Goal: Entertainment & Leisure: Browse casually

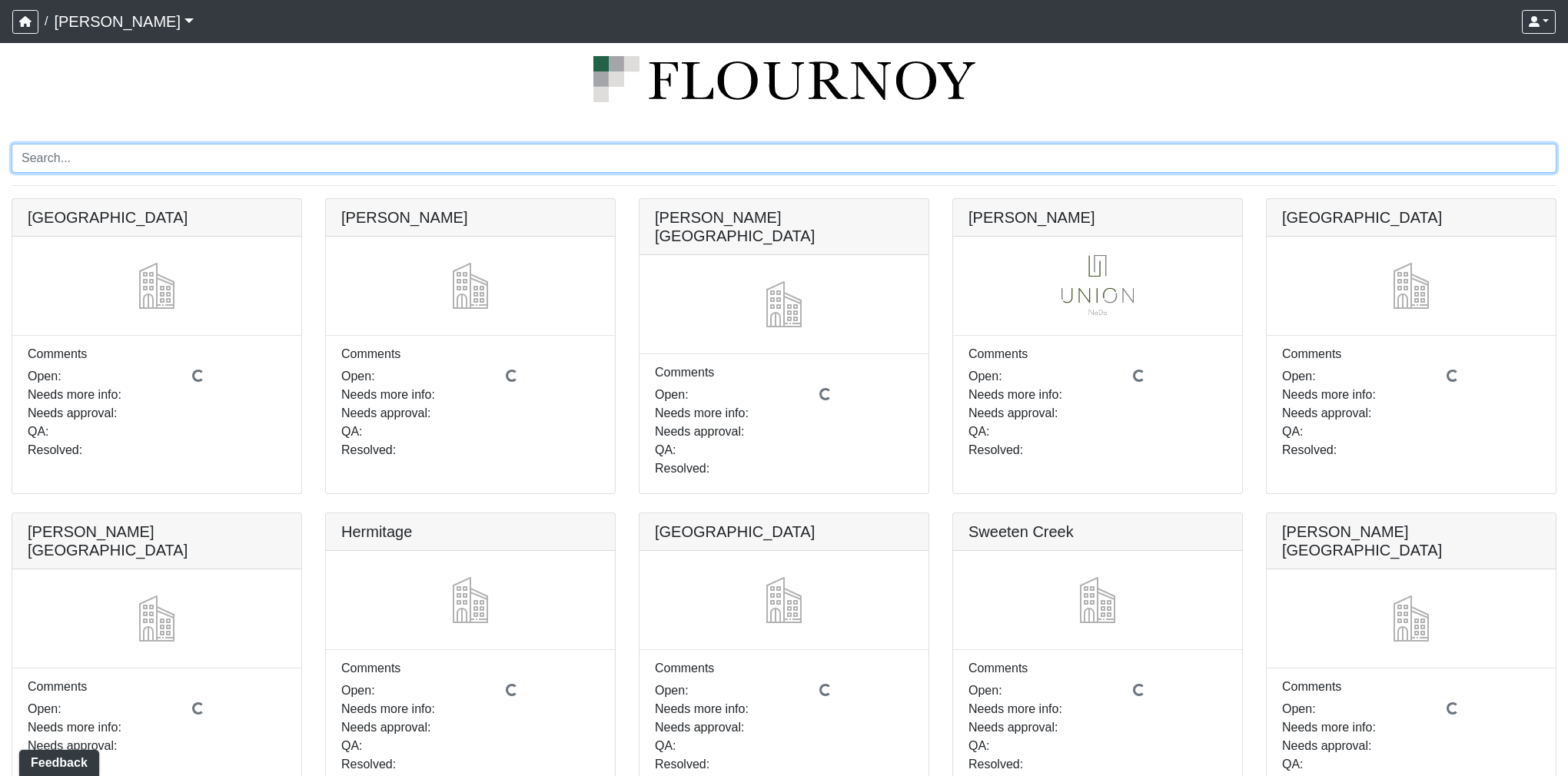
scroll to position [44, 0]
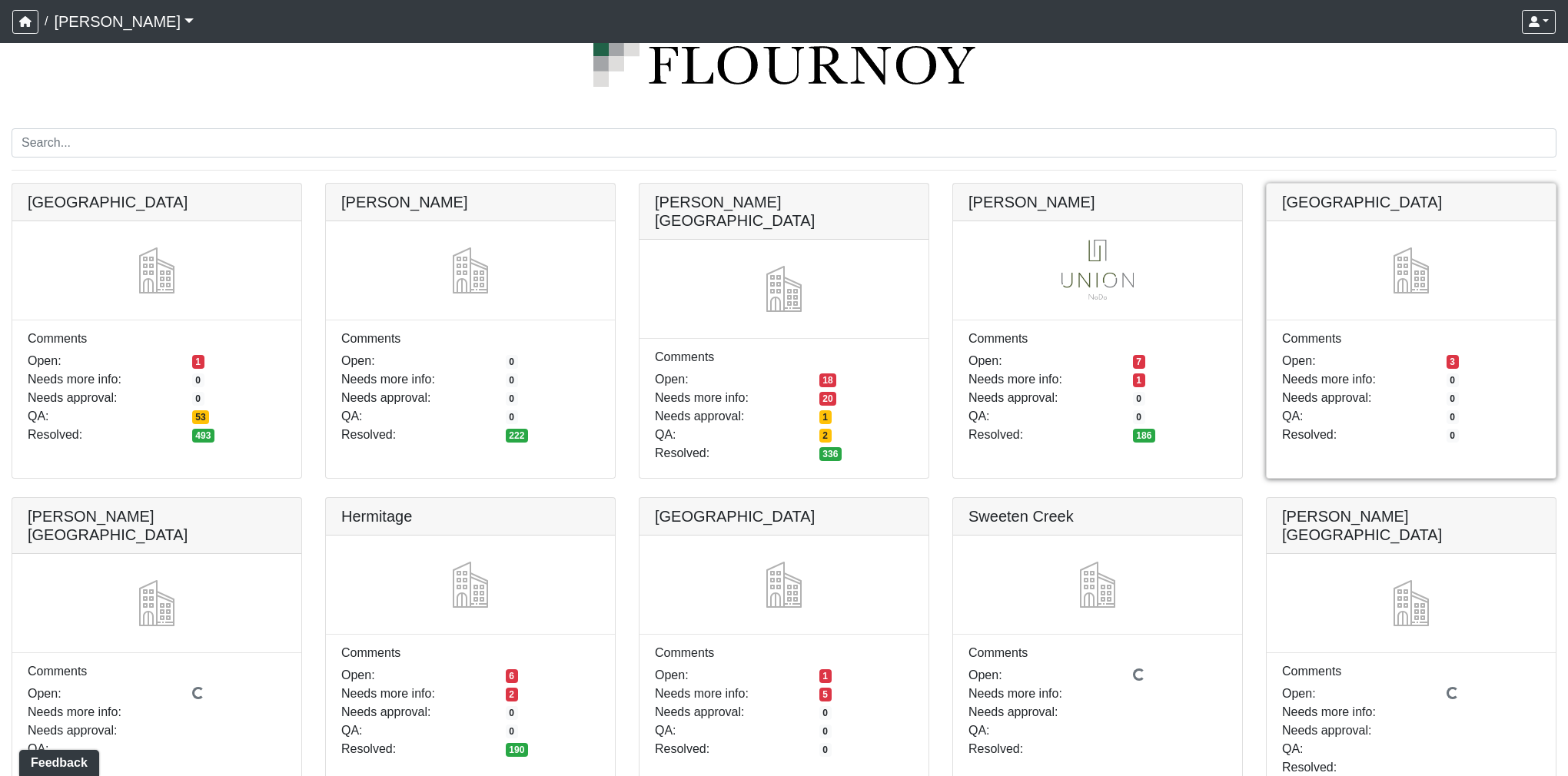
click at [1303, 184] on link at bounding box center [1411, 184] width 289 height 0
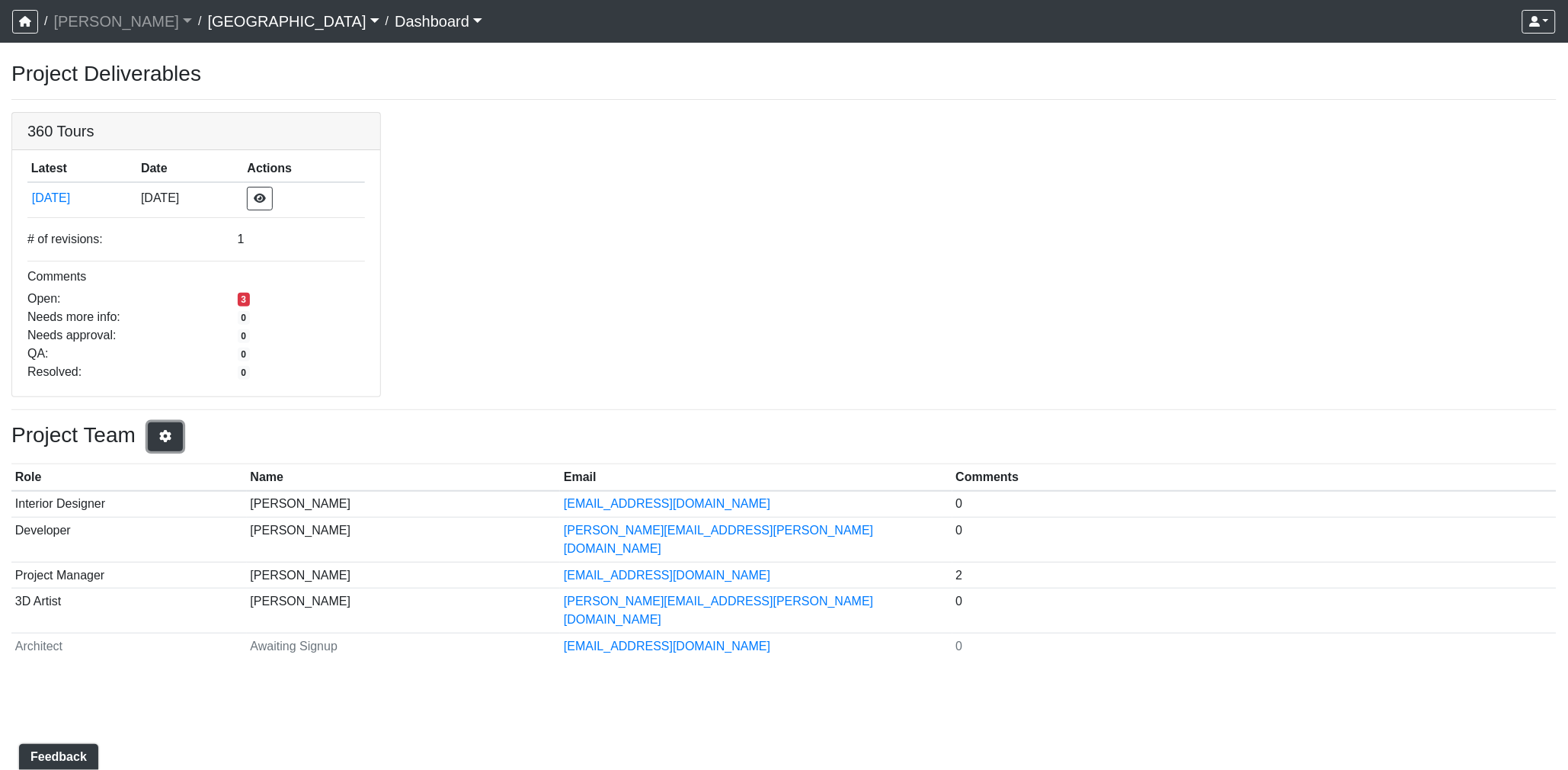
click at [172, 442] on icon "button" at bounding box center [165, 436] width 15 height 13
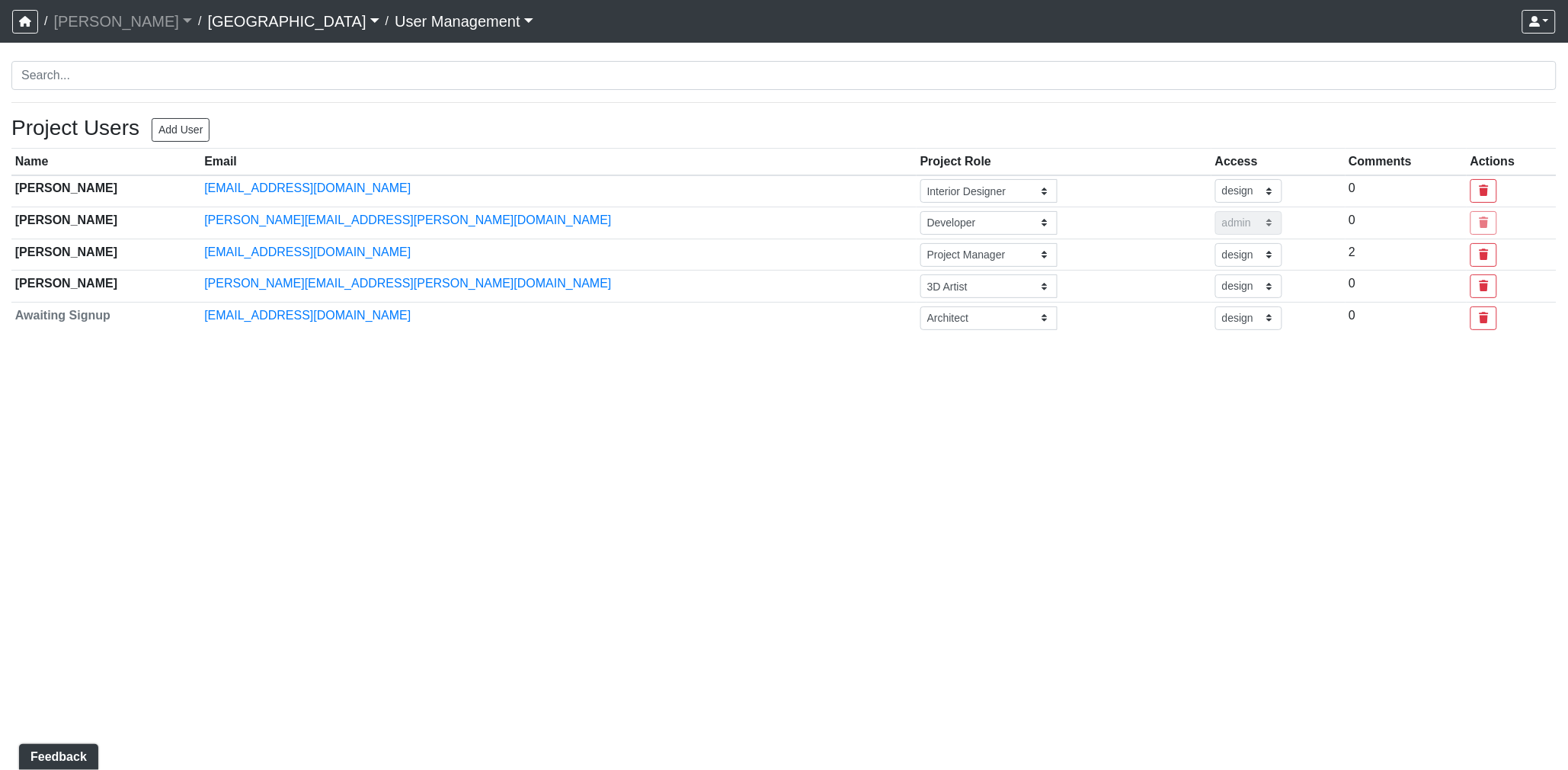
click at [142, 131] on div "Project Users Add User" at bounding box center [111, 131] width 198 height 33
click at [162, 128] on button "Add User" at bounding box center [180, 130] width 58 height 24
select select "basic"
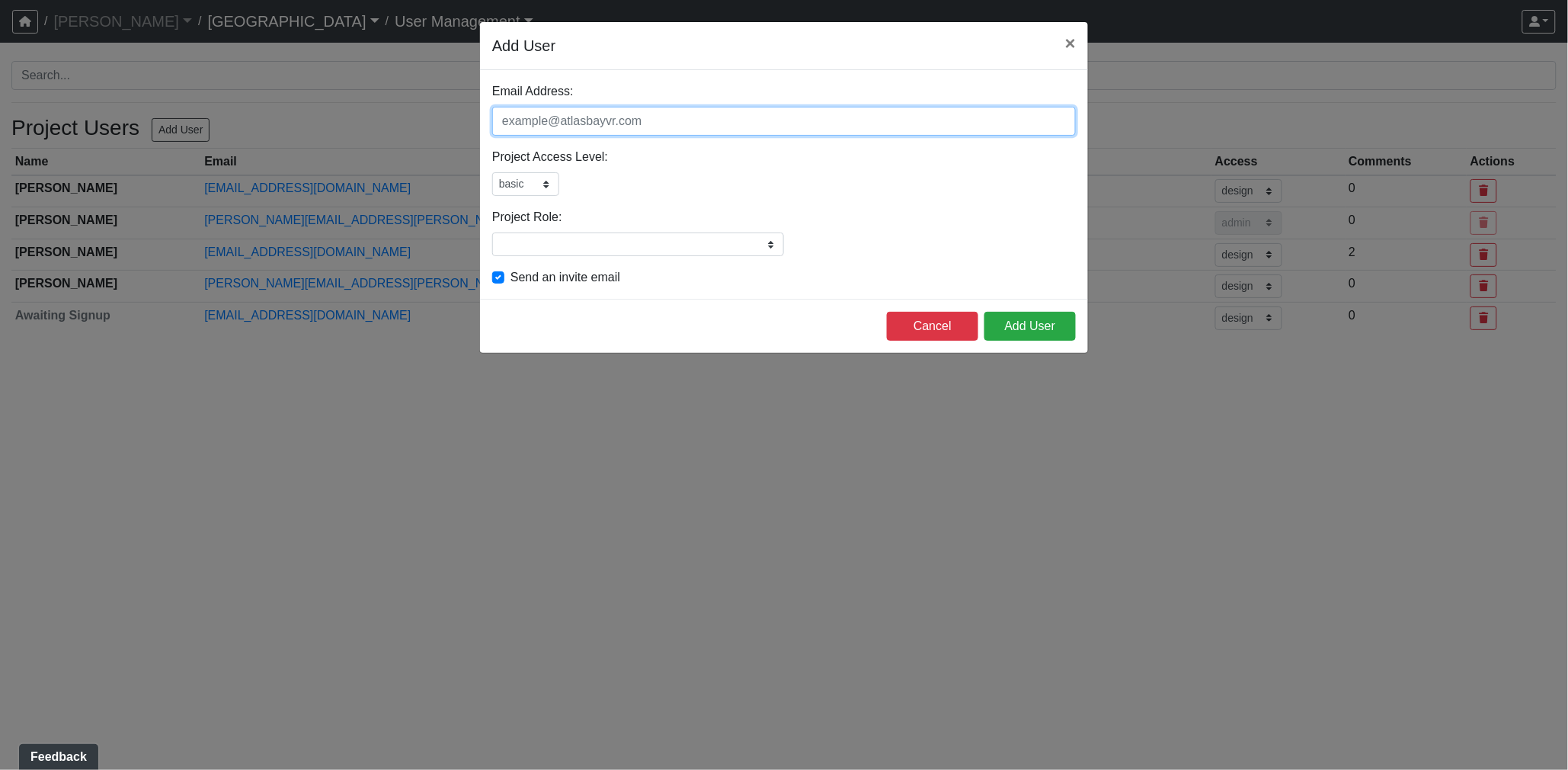
click at [589, 129] on input "Email Address:" at bounding box center [783, 121] width 583 height 29
type input "jay.schaeffer@flournoydev.com"
click at [552, 186] on select "admin design basic external public" at bounding box center [525, 184] width 67 height 24
select select "design"
click at [492, 172] on select "admin design basic external public" at bounding box center [525, 184] width 67 height 24
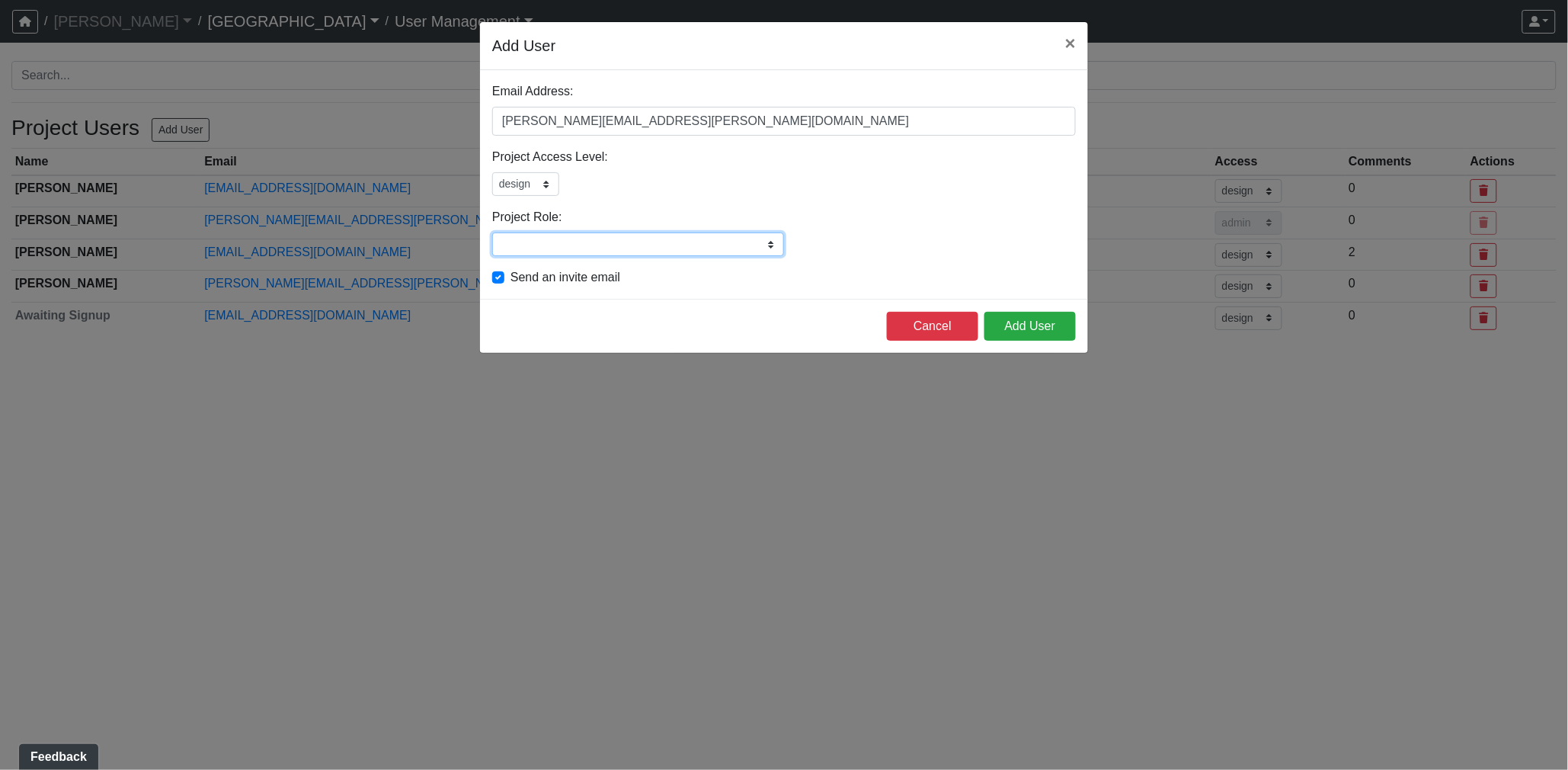
click at [546, 238] on input "Project Role:" at bounding box center [638, 244] width 292 height 24
type input "Developer"
click at [1004, 326] on button "Add User" at bounding box center [1030, 326] width 91 height 29
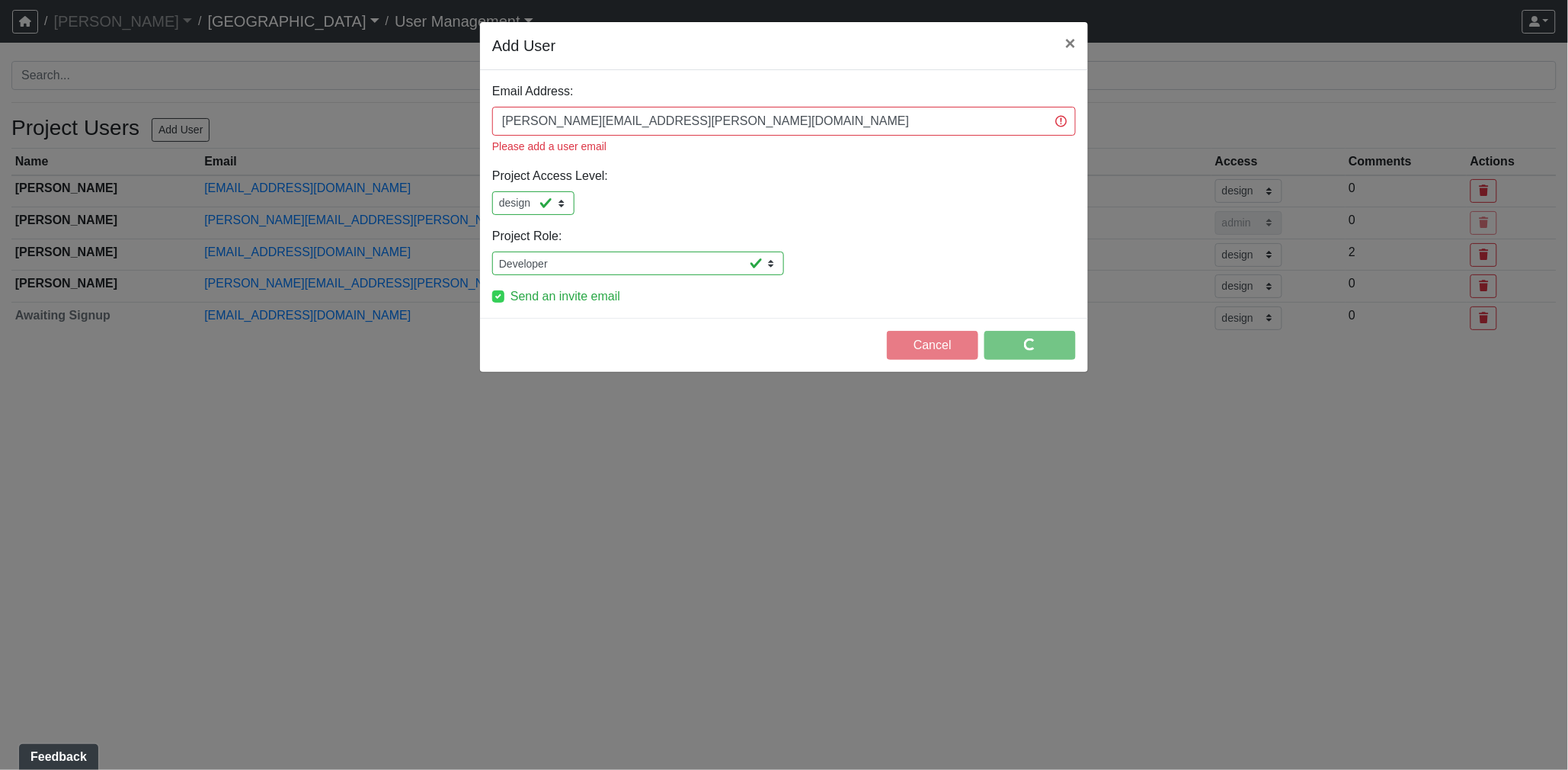
select select "design"
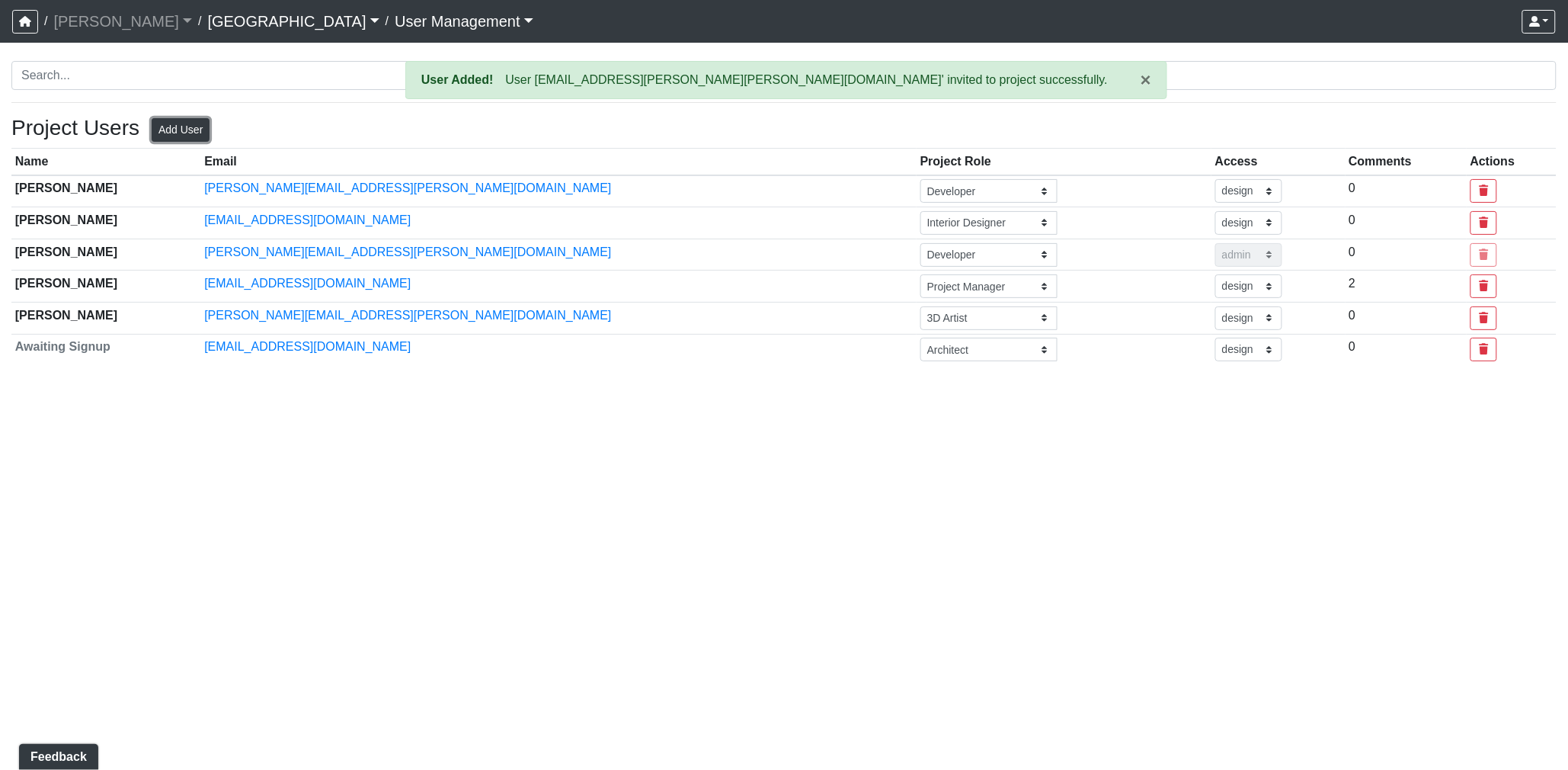
click at [200, 135] on button "Add User" at bounding box center [180, 130] width 58 height 24
select select "basic"
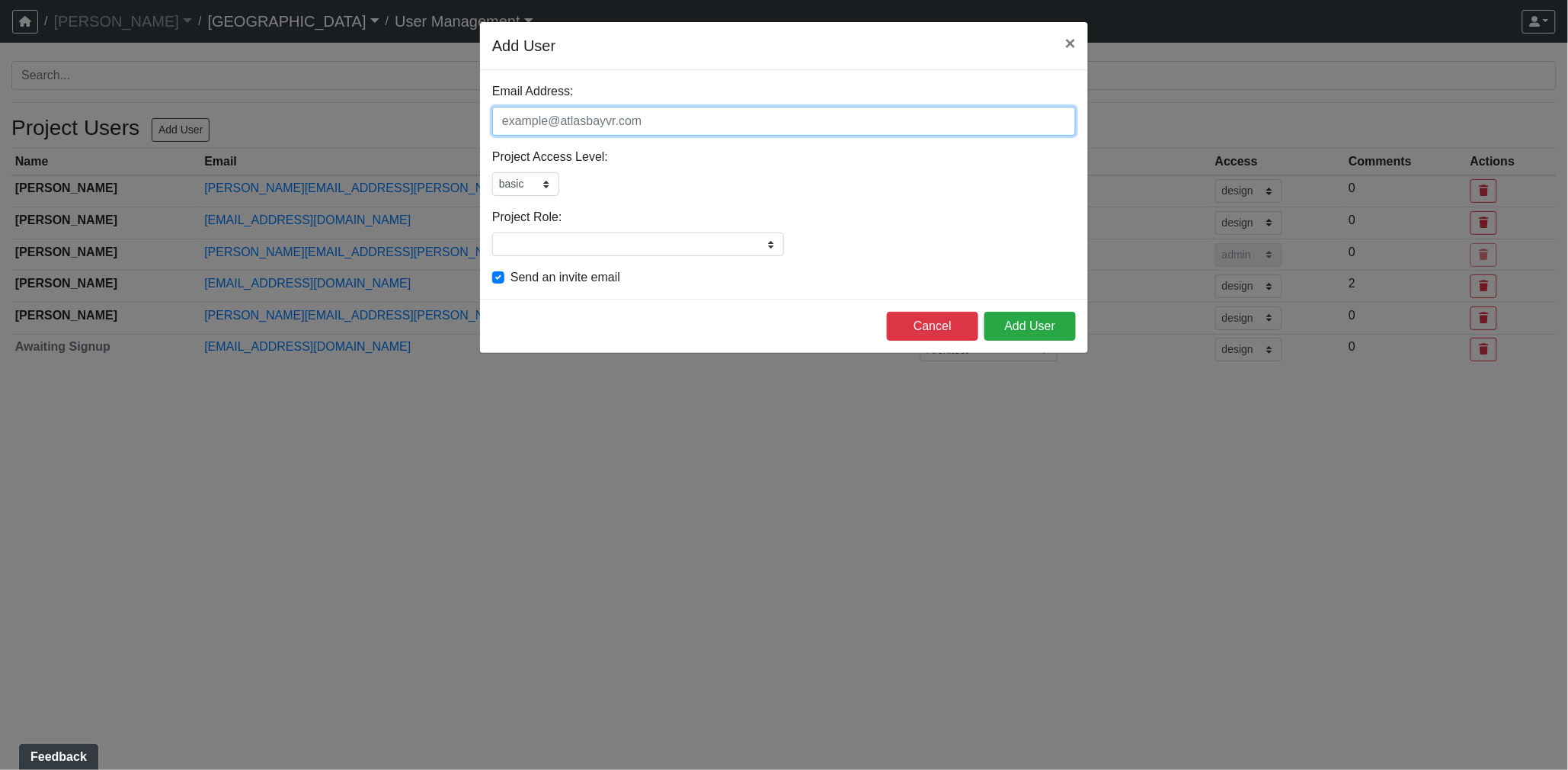
click at [547, 123] on input "Email Address:" at bounding box center [783, 121] width 583 height 29
type input "[PERSON_NAME][EMAIL_ADDRESS][PERSON_NAME][DOMAIN_NAME]"
click at [541, 186] on select "admin design basic external public" at bounding box center [525, 184] width 67 height 24
select select "design"
click at [492, 172] on select "admin design basic external public" at bounding box center [525, 184] width 67 height 24
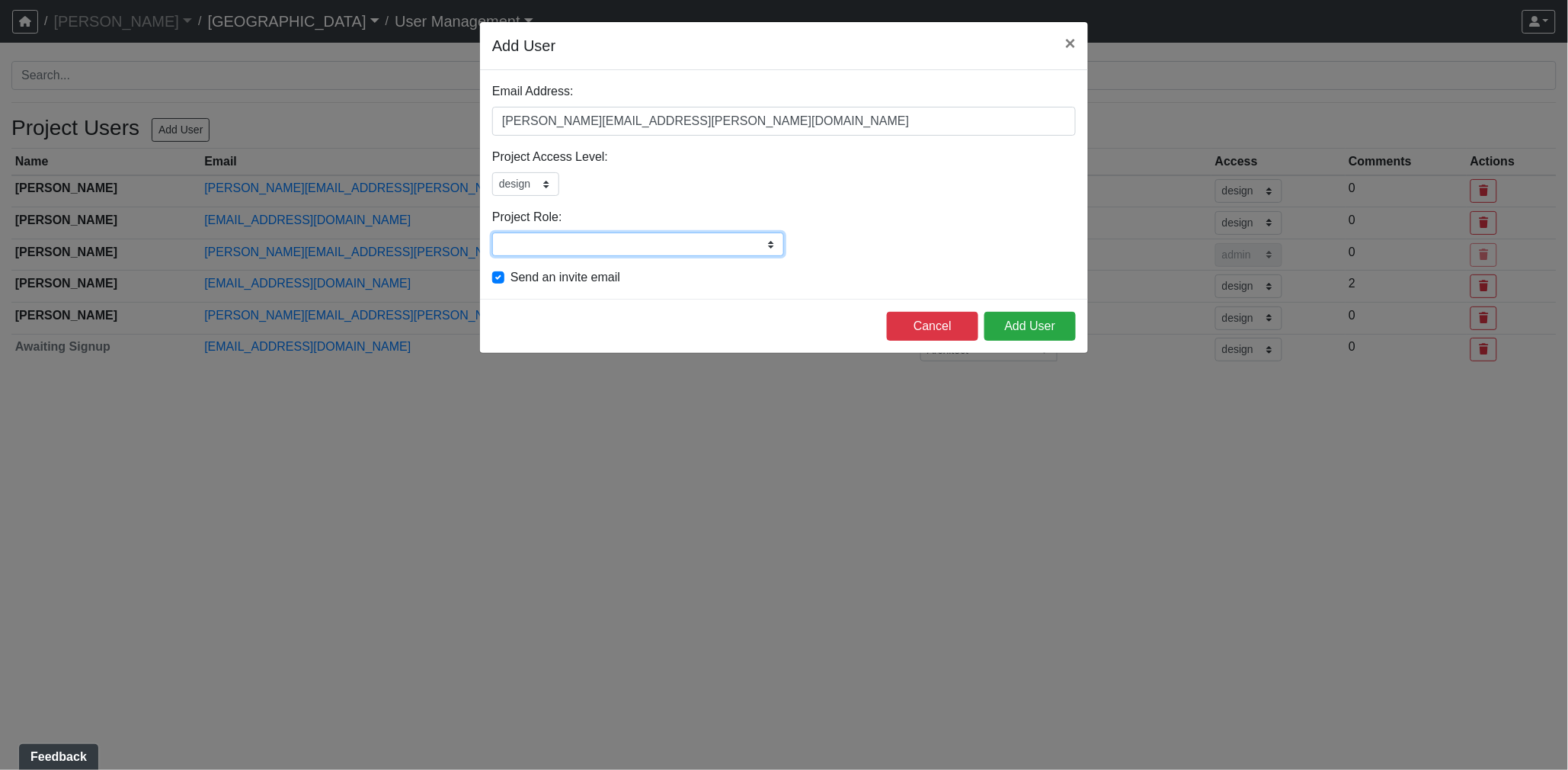
click at [562, 236] on input "Project Role:" at bounding box center [638, 244] width 292 height 24
type input "Developer"
click at [1014, 325] on button "Add User" at bounding box center [1030, 326] width 91 height 29
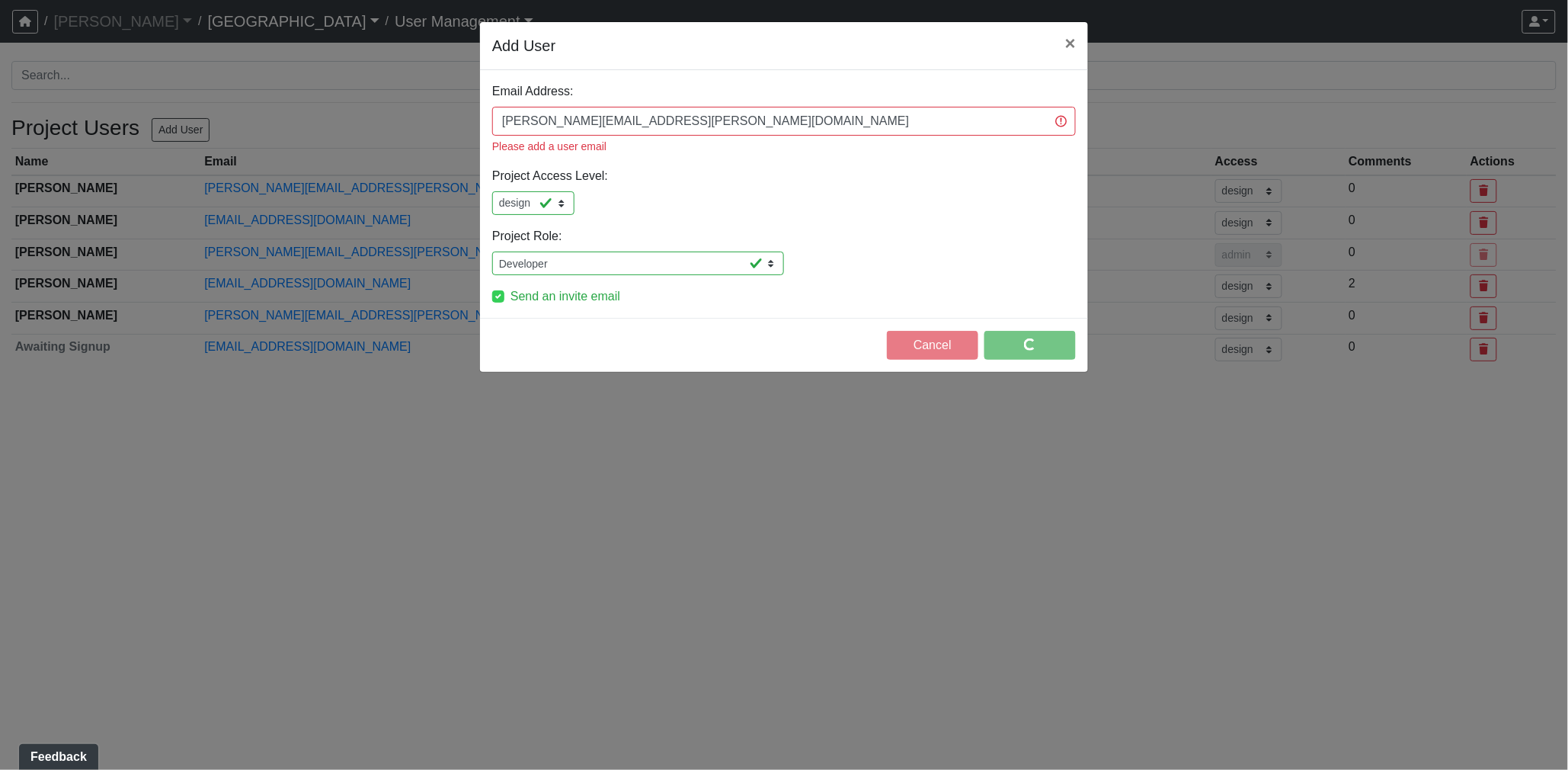
select select "design"
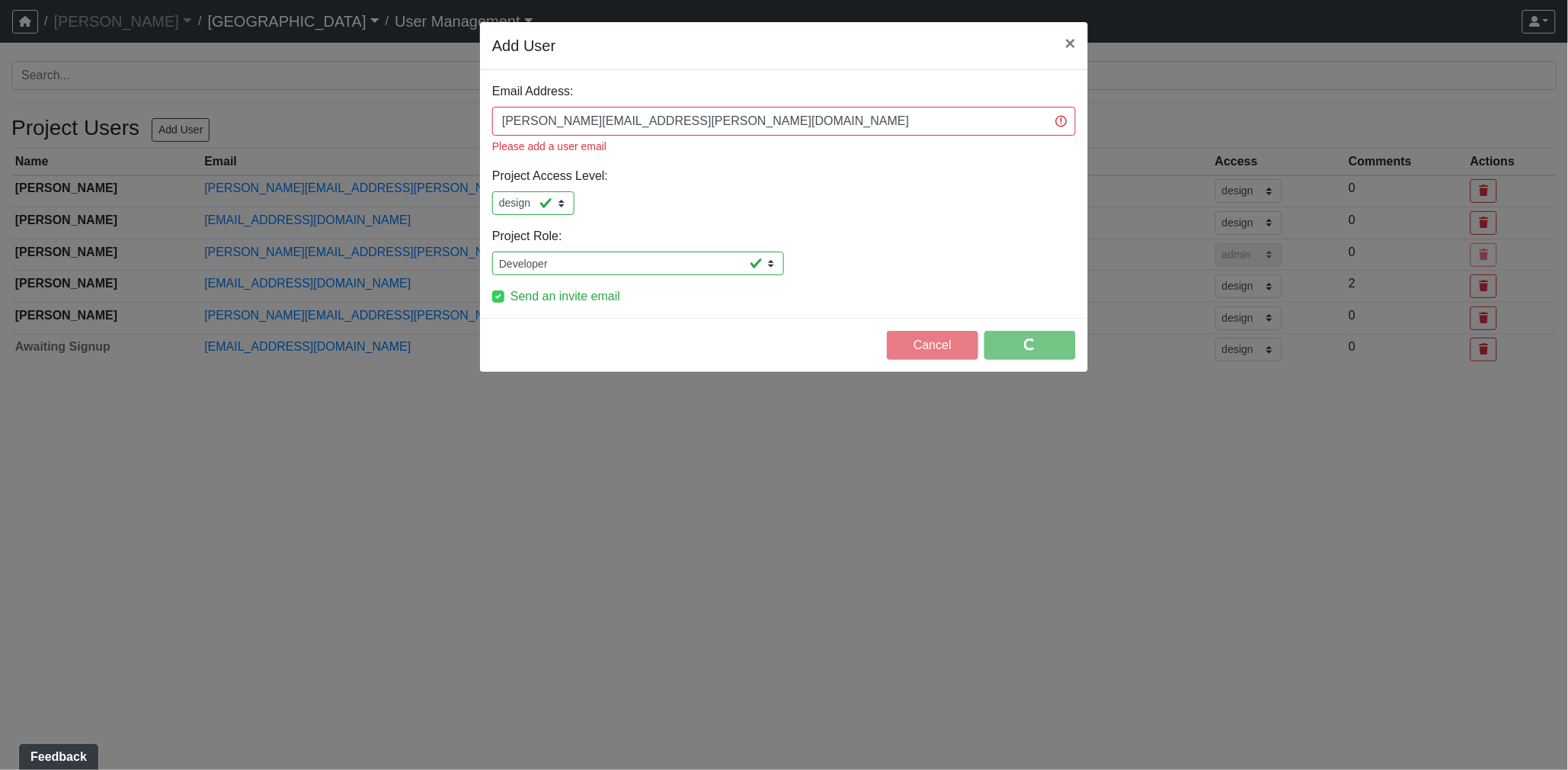
select select "design"
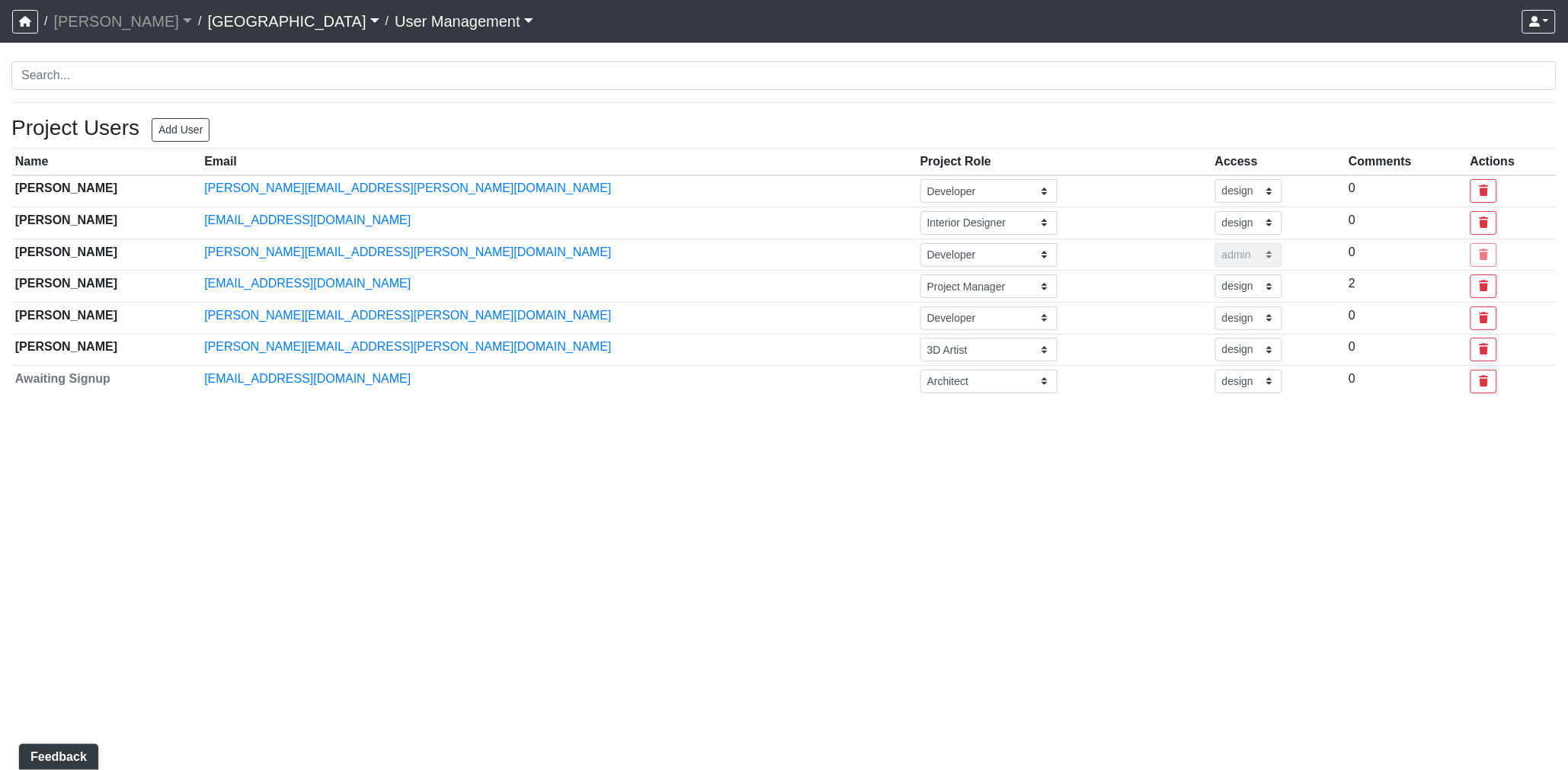
click at [260, 24] on link "[GEOGRAPHIC_DATA]" at bounding box center [293, 21] width 171 height 30
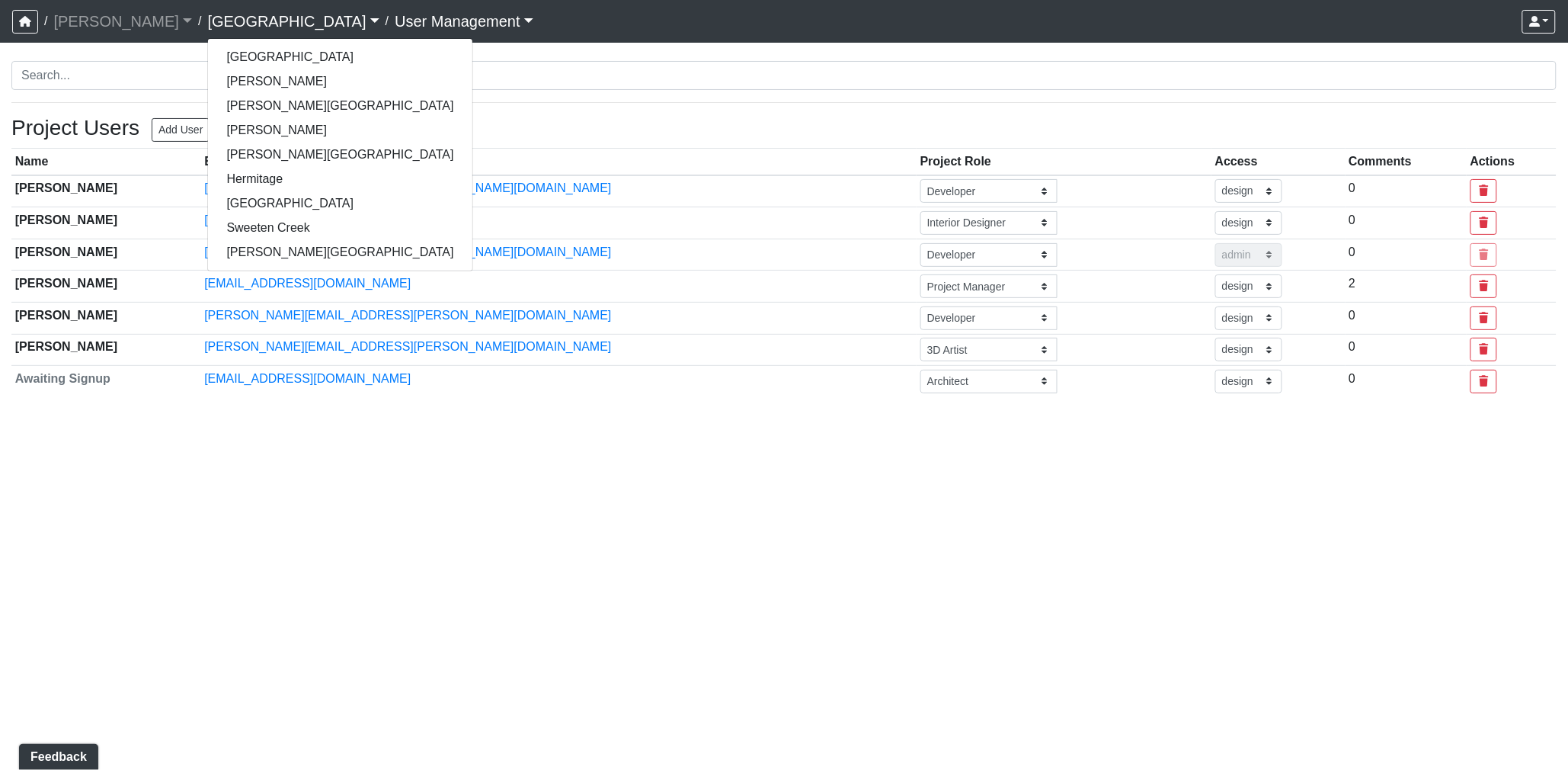
click at [228, 21] on link "[GEOGRAPHIC_DATA]" at bounding box center [293, 21] width 171 height 30
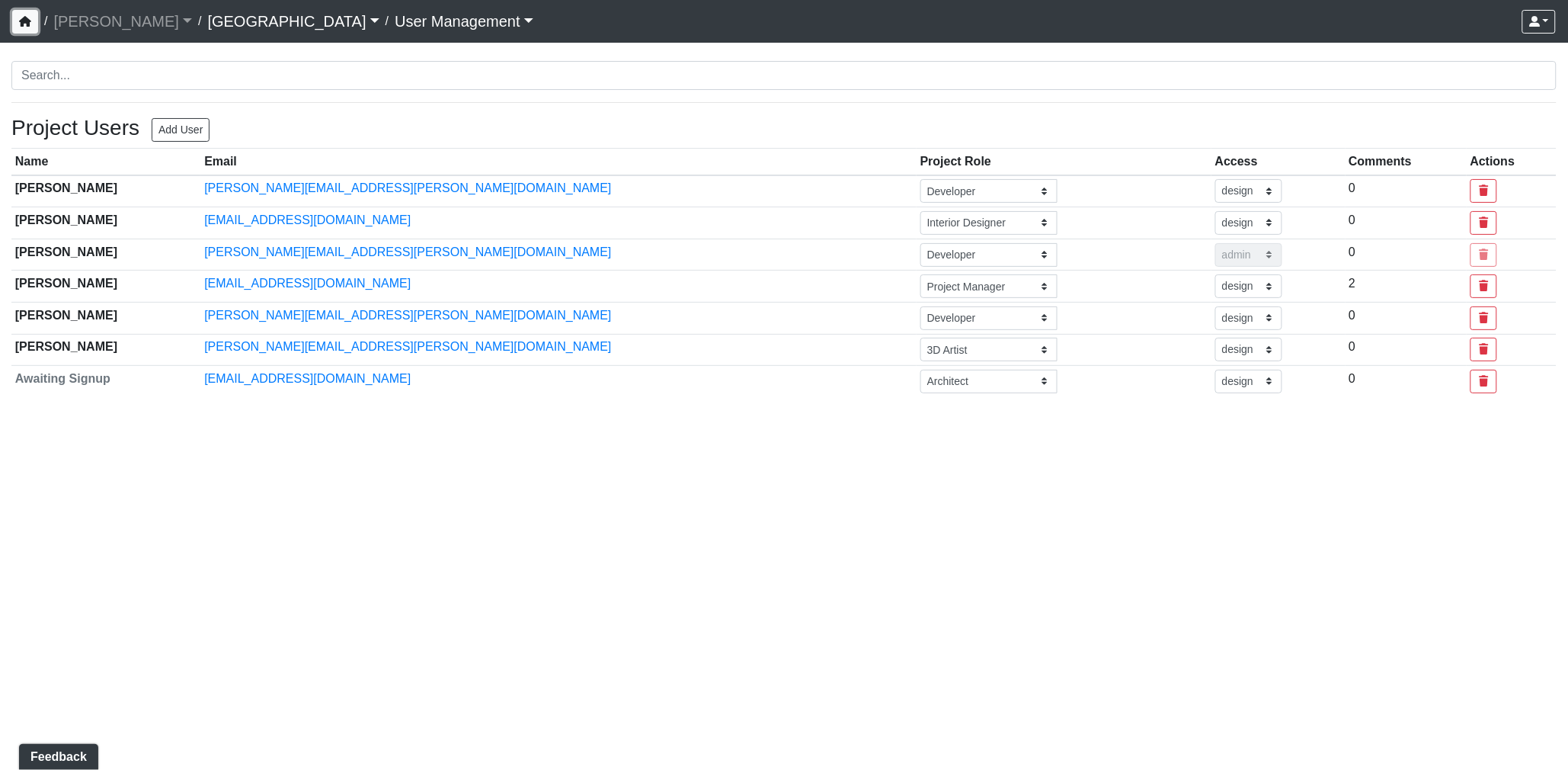
click at [35, 20] on button "button" at bounding box center [25, 22] width 26 height 24
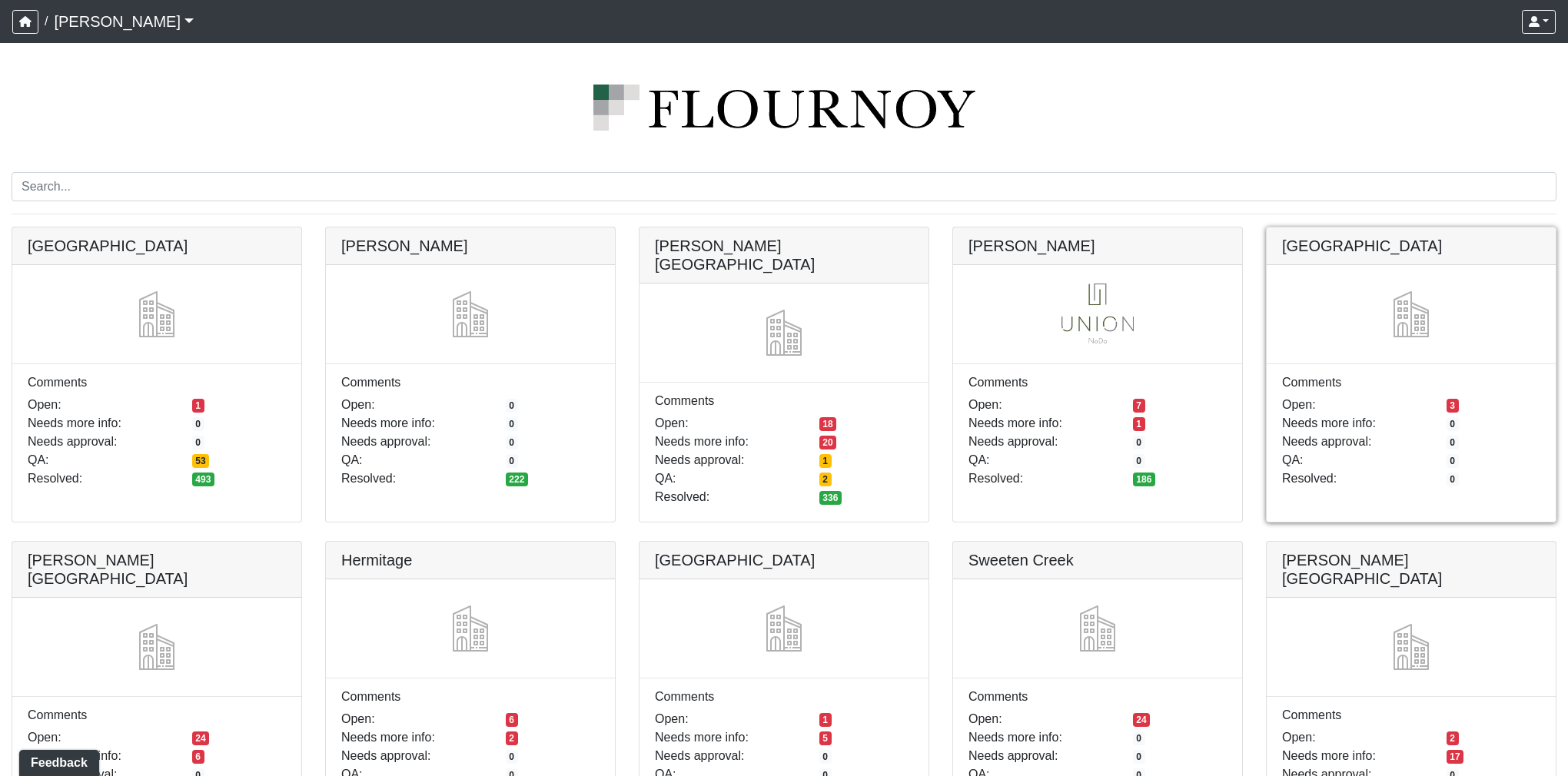
click at [1350, 228] on link at bounding box center [1411, 228] width 289 height 0
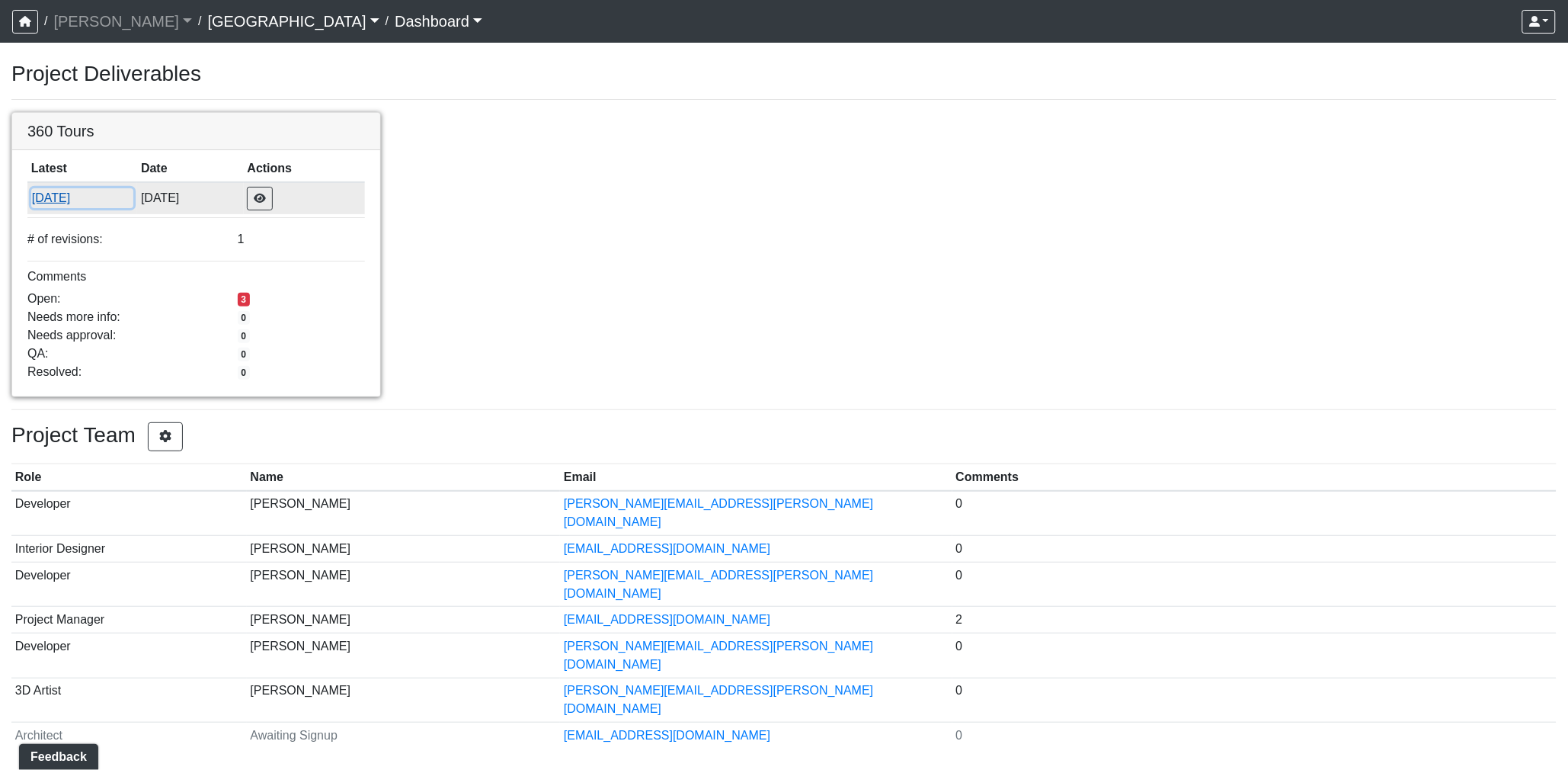
click at [51, 203] on button "[DATE]" at bounding box center [82, 198] width 103 height 20
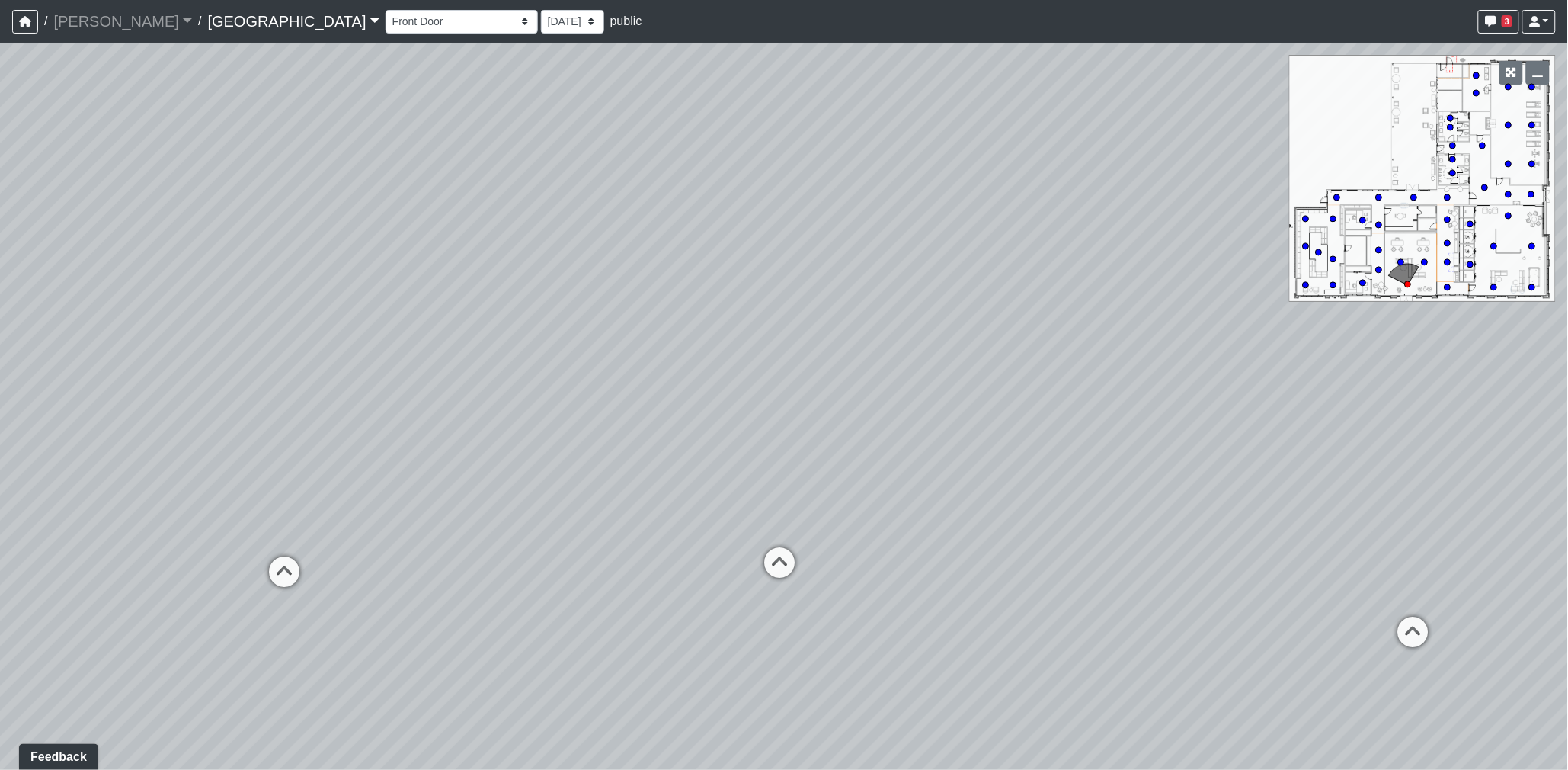
drag, startPoint x: 714, startPoint y: 390, endPoint x: 1184, endPoint y: 351, distance: 471.6
click at [1184, 351] on div "Loading... Desk 2 Loading... Desk 1 Loading... Office Entry 1" at bounding box center [784, 406] width 1568 height 727
drag, startPoint x: 873, startPoint y: 351, endPoint x: 1199, endPoint y: 364, distance: 326.3
click at [1211, 364] on div "Loading... Desk 2 Loading... Desk 1 Loading... Office Entry 1" at bounding box center [784, 406] width 1568 height 727
drag, startPoint x: 816, startPoint y: 364, endPoint x: 996, endPoint y: 368, distance: 180.0
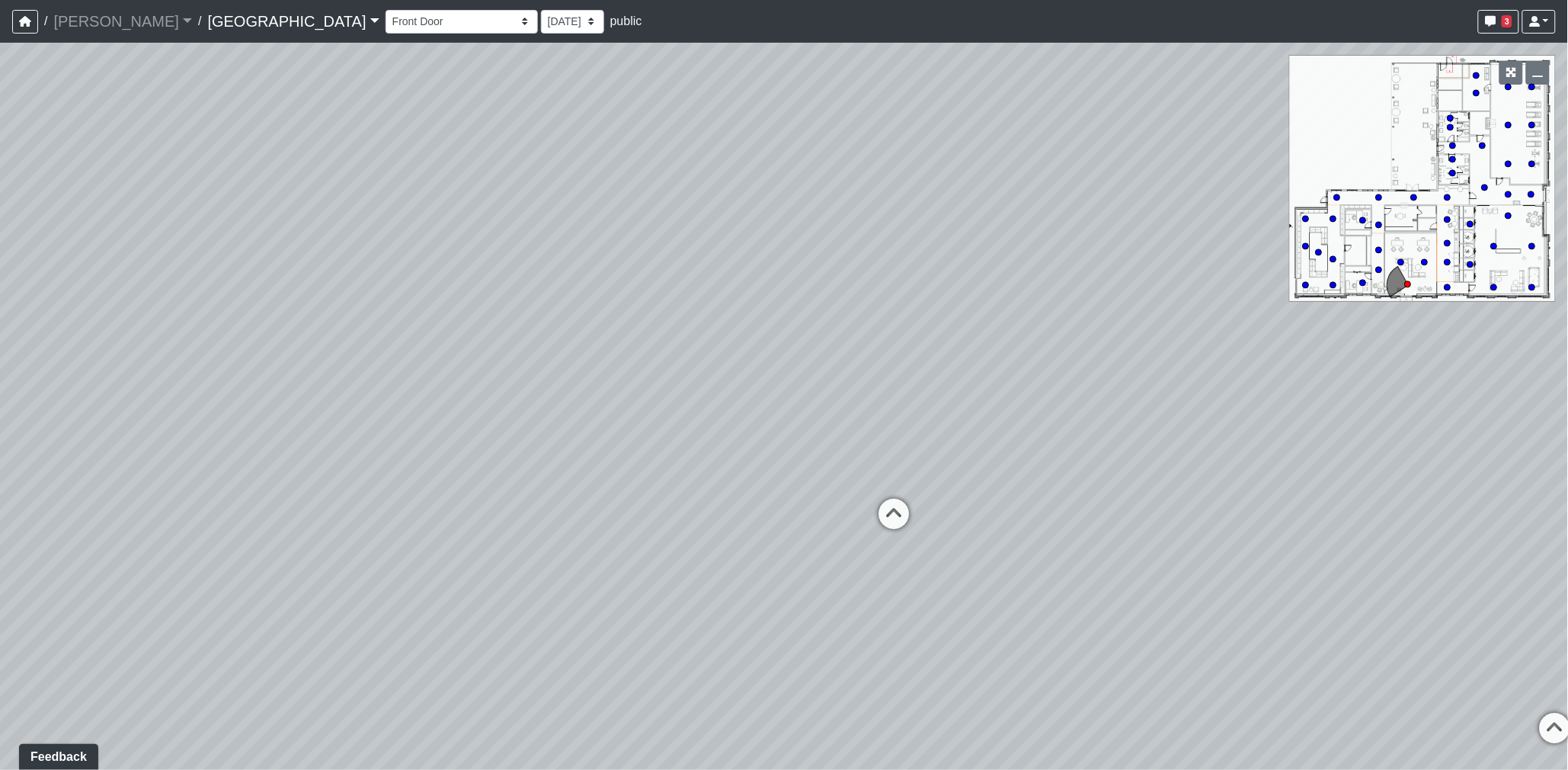
click at [995, 368] on div "Loading... Desk 2 Loading... Desk 1 Loading... Office Entry 1" at bounding box center [784, 406] width 1568 height 727
drag, startPoint x: 752, startPoint y: 362, endPoint x: 908, endPoint y: 348, distance: 156.6
click at [1031, 348] on div "Loading... Desk 2 Loading... Desk 1 Loading... Office Entry 1" at bounding box center [784, 406] width 1568 height 727
drag, startPoint x: 729, startPoint y: 333, endPoint x: 873, endPoint y: 333, distance: 144.0
click at [865, 333] on div "Loading... Desk 2 Loading... Desk 1 Loading... Office Entry 1" at bounding box center [784, 406] width 1568 height 727
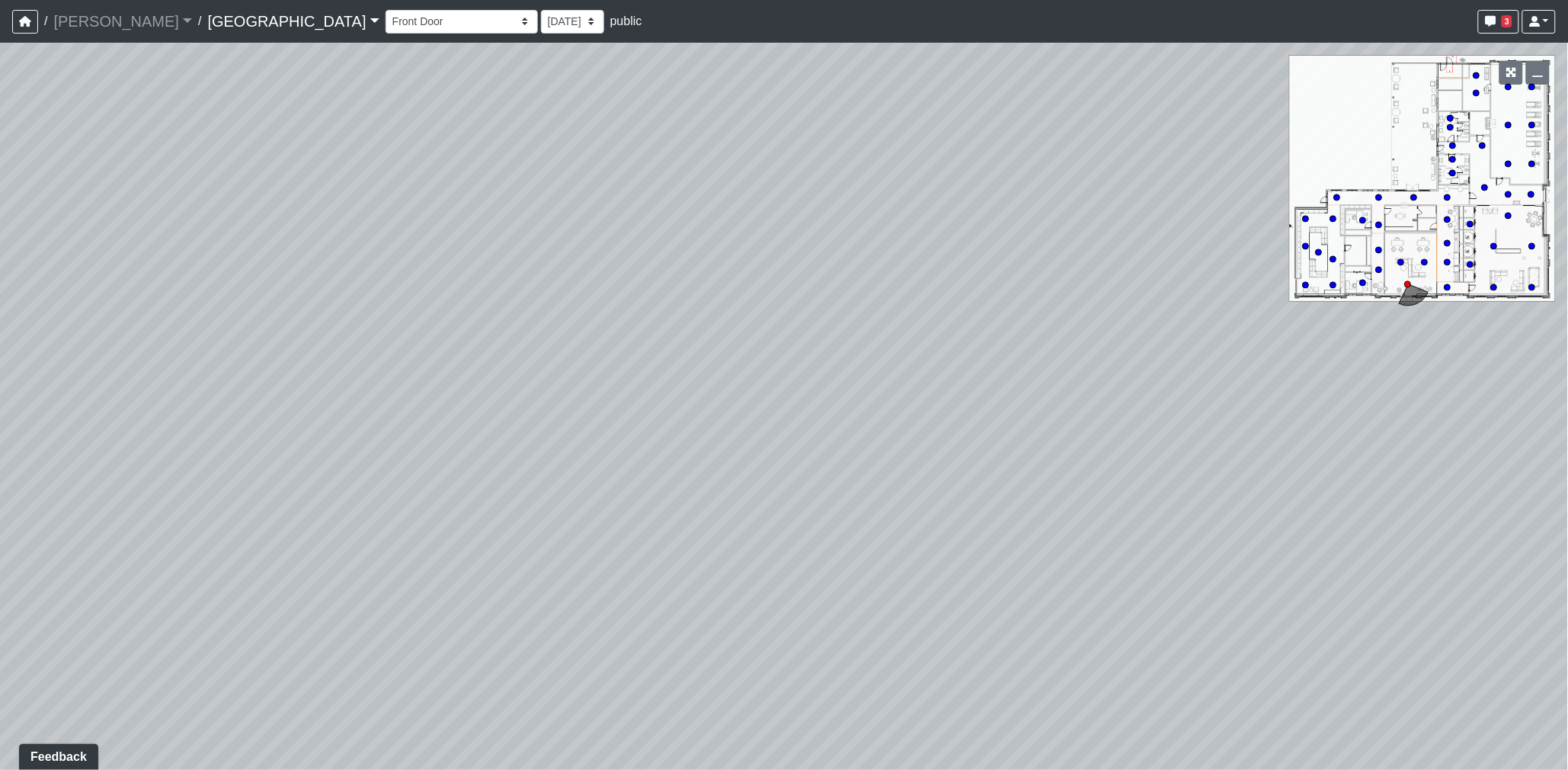
drag, startPoint x: 740, startPoint y: 343, endPoint x: 984, endPoint y: 340, distance: 244.0
click at [984, 341] on div "Loading... Desk 2 Loading... Desk 1 Loading... Office Entry 1" at bounding box center [784, 406] width 1568 height 727
drag, startPoint x: 782, startPoint y: 332, endPoint x: 1046, endPoint y: 330, distance: 264.0
click at [1034, 330] on div "Loading... Desk 2 Loading... Desk 1 Loading... Office Entry 1" at bounding box center [784, 406] width 1568 height 727
drag, startPoint x: 863, startPoint y: 326, endPoint x: 1045, endPoint y: 333, distance: 182.1
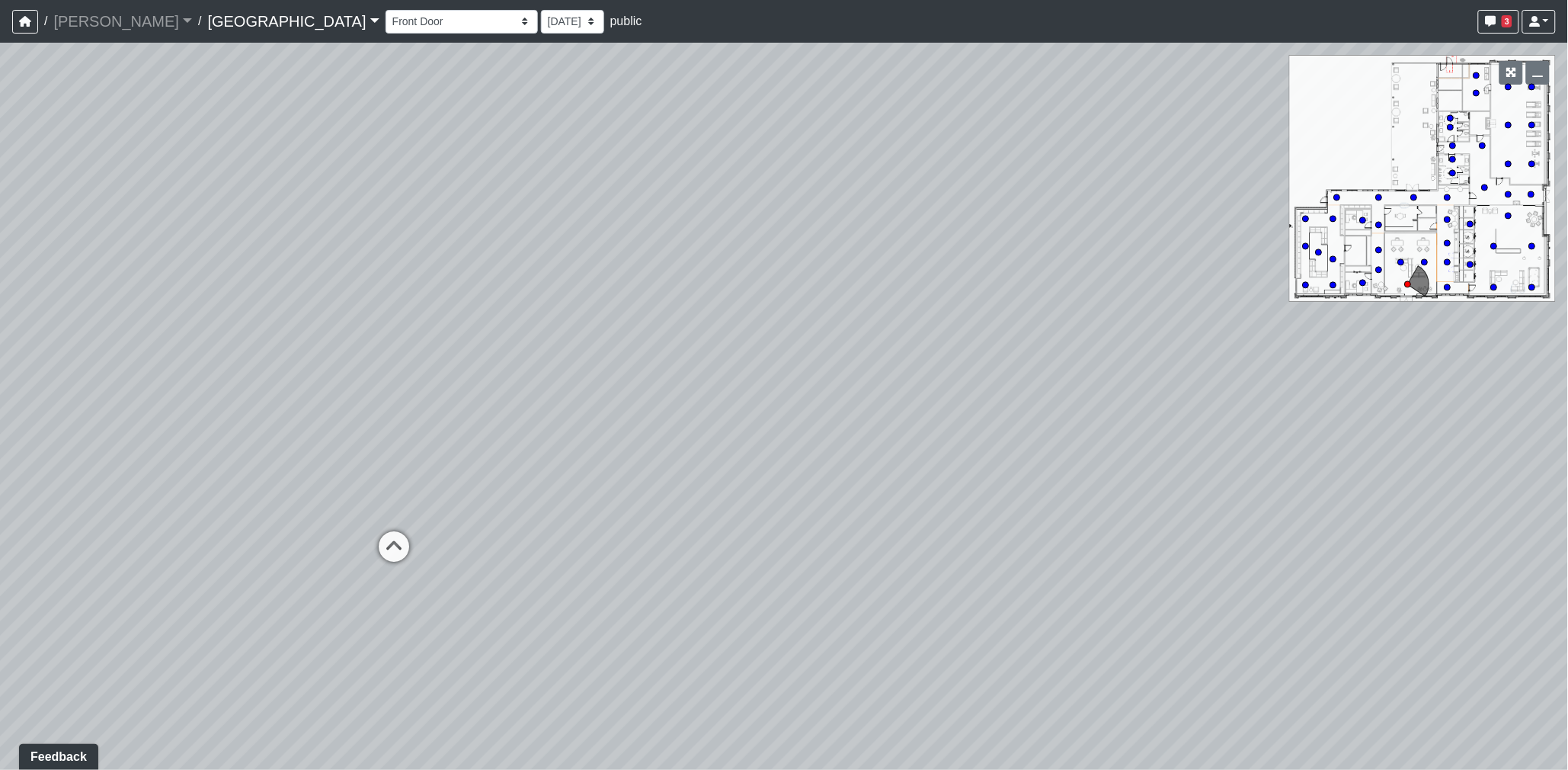
click at [1082, 332] on div "Loading... Desk 2 Loading... Desk 1 Loading... Office Entry 1" at bounding box center [784, 406] width 1568 height 727
click at [562, 521] on icon at bounding box center [577, 528] width 45 height 45
click at [1032, 558] on icon at bounding box center [1042, 577] width 45 height 45
drag, startPoint x: 1394, startPoint y: 522, endPoint x: 650, endPoint y: 456, distance: 746.9
click at [726, 466] on div "Loading... Desk 2 Loading... Desk 1 Loading... Office Entry 1 Loading... Market…" at bounding box center [784, 406] width 1568 height 727
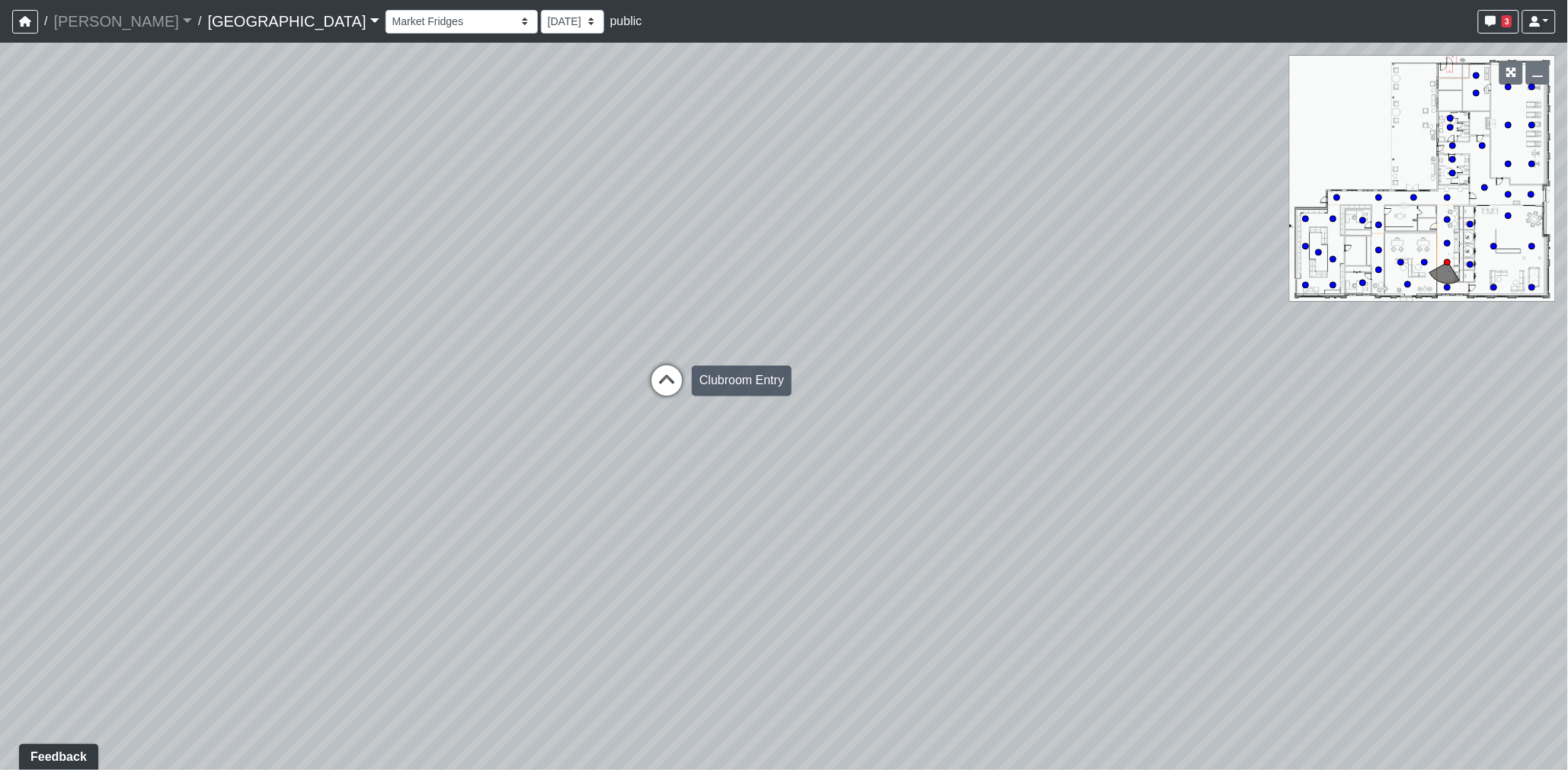
click at [661, 376] on icon at bounding box center [666, 389] width 45 height 45
drag, startPoint x: 816, startPoint y: 377, endPoint x: 923, endPoint y: 397, distance: 108.9
click at [905, 394] on div "Loading... Desk 2 Loading... Desk 1 Loading... Office Entry 1 Loading... Market…" at bounding box center [784, 406] width 1568 height 727
drag, startPoint x: 671, startPoint y: 377, endPoint x: 839, endPoint y: 395, distance: 169.0
click at [847, 394] on div "Loading... Desk 2 Loading... Desk 1 Loading... Office Entry 1 Loading... Market…" at bounding box center [784, 406] width 1568 height 727
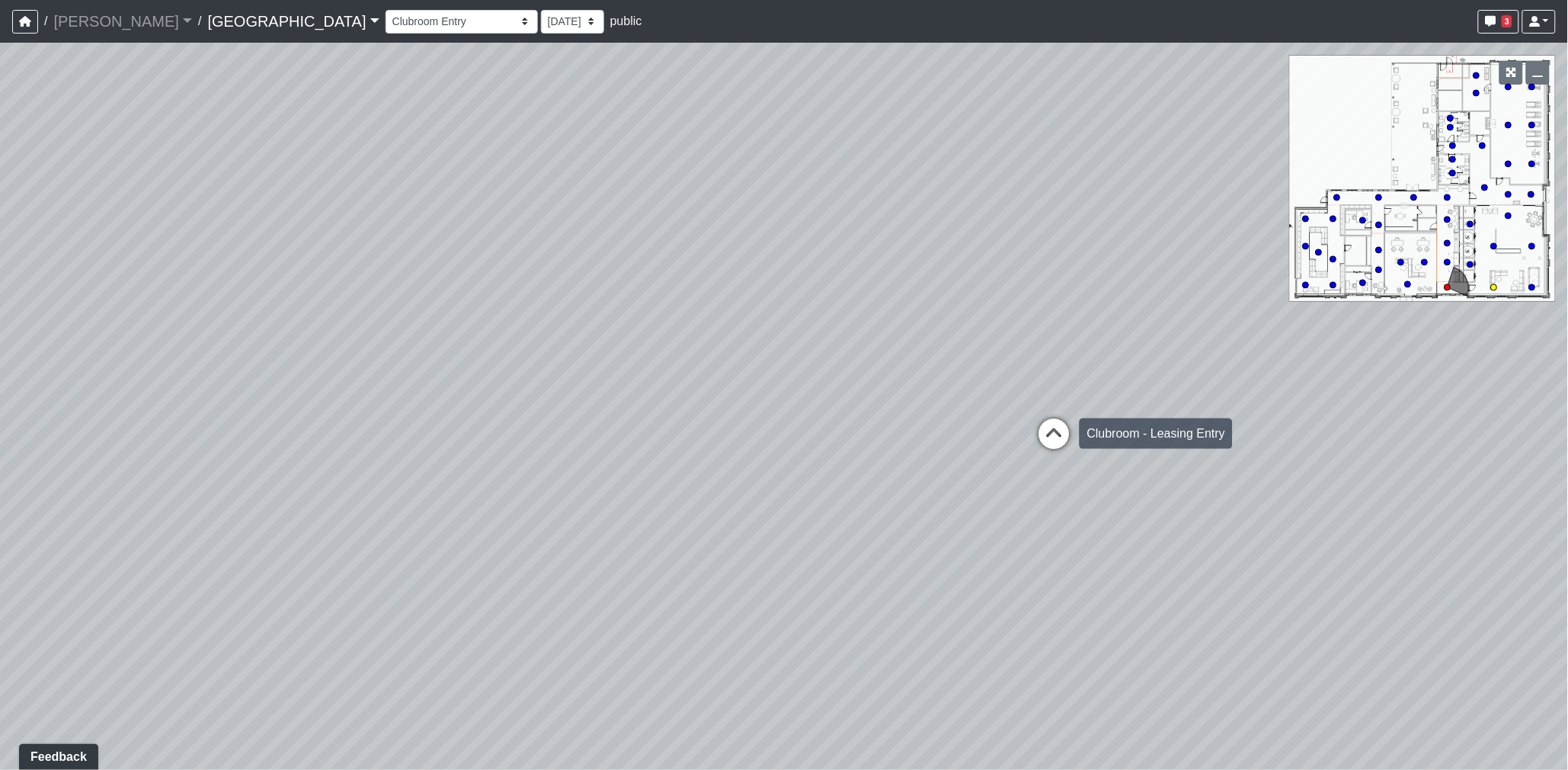
click at [1052, 437] on icon at bounding box center [1054, 441] width 45 height 45
drag, startPoint x: 802, startPoint y: 452, endPoint x: 1068, endPoint y: 424, distance: 267.5
click at [1053, 432] on div "Loading... Desk 2 Loading... Desk 1 Loading... Office Entry 1 Loading... Market…" at bounding box center [784, 406] width 1568 height 727
drag, startPoint x: 916, startPoint y: 432, endPoint x: 1088, endPoint y: 431, distance: 172.0
click at [1088, 431] on div "Loading... Desk 2 Loading... Desk 1 Loading... Office Entry 1 Loading... Market…" at bounding box center [784, 406] width 1568 height 727
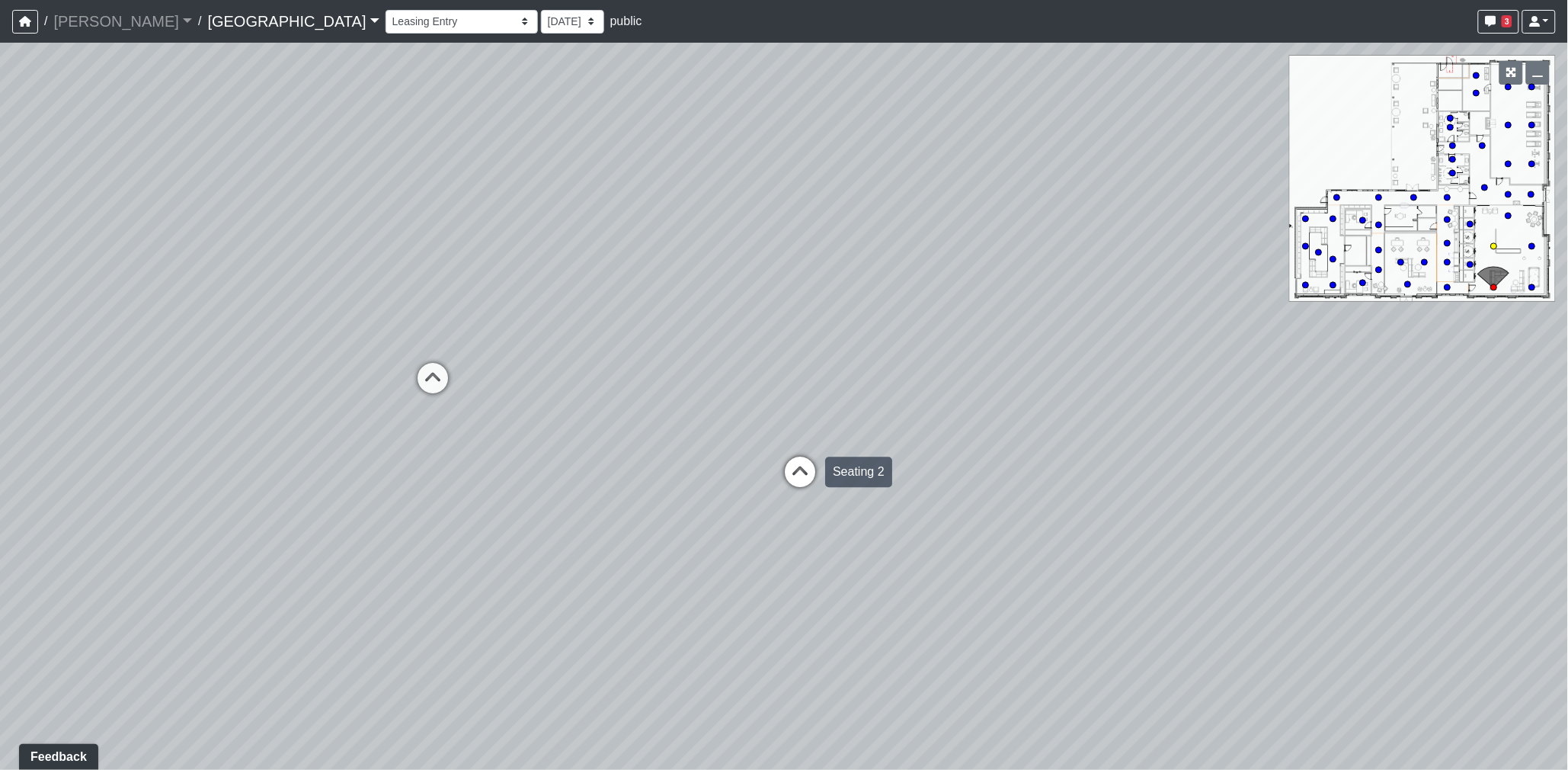
click at [806, 469] on icon at bounding box center [800, 479] width 45 height 45
click at [1011, 495] on div "Loading... Seating 1" at bounding box center [1022, 513] width 45 height 45
click at [797, 568] on icon at bounding box center [800, 579] width 45 height 45
click at [611, 375] on icon at bounding box center [604, 370] width 45 height 45
drag, startPoint x: 992, startPoint y: 458, endPoint x: 659, endPoint y: 470, distance: 333.2
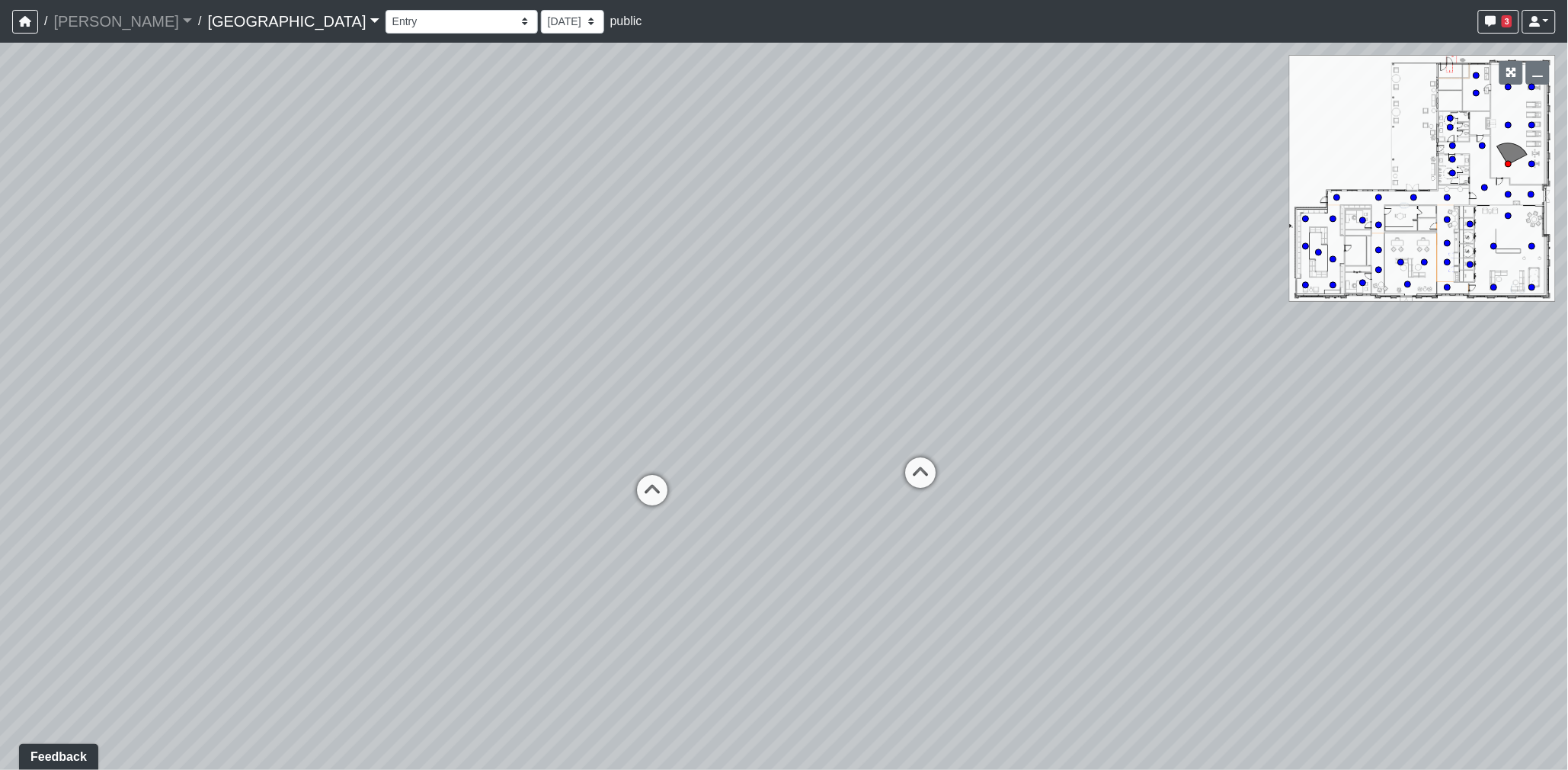
click at [648, 473] on div "Loading... Desk 2 Loading... Desk 1 Loading... Office Entry 1 Loading... Market…" at bounding box center [784, 406] width 1568 height 727
drag, startPoint x: 1187, startPoint y: 508, endPoint x: 970, endPoint y: 494, distance: 217.5
click at [970, 494] on div "Loading... Desk 2 Loading... Desk 1 Loading... Office Entry 1 Loading... Market…" at bounding box center [784, 406] width 1568 height 727
drag, startPoint x: 932, startPoint y: 500, endPoint x: 775, endPoint y: 491, distance: 157.3
click at [774, 491] on div "Loading... Desk 2 Loading... Desk 1 Loading... Office Entry 1 Loading... Market…" at bounding box center [784, 406] width 1568 height 727
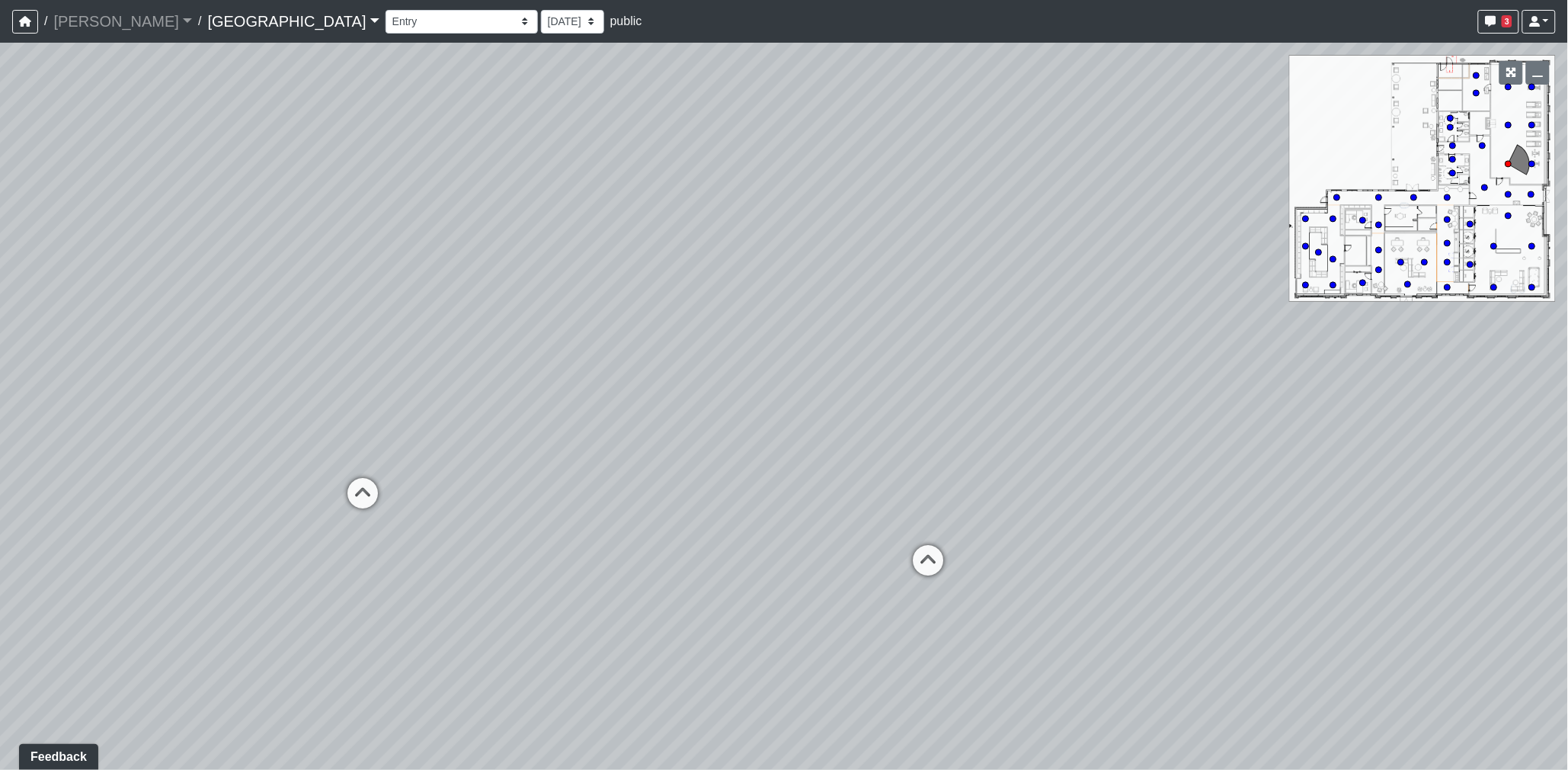
drag, startPoint x: 937, startPoint y: 486, endPoint x: 1365, endPoint y: 477, distance: 428.1
click at [1365, 477] on div "Loading... Desk 2 Loading... Desk 1 Loading... Office Entry 1 Loading... Market…" at bounding box center [784, 406] width 1568 height 727
drag, startPoint x: 789, startPoint y: 380, endPoint x: 1328, endPoint y: 385, distance: 539.0
click at [1351, 385] on div "Loading... Desk 2 Loading... Desk 1 Loading... Office Entry 1 Loading... Market…" at bounding box center [784, 406] width 1568 height 727
drag, startPoint x: 1011, startPoint y: 372, endPoint x: 1288, endPoint y: 368, distance: 277.0
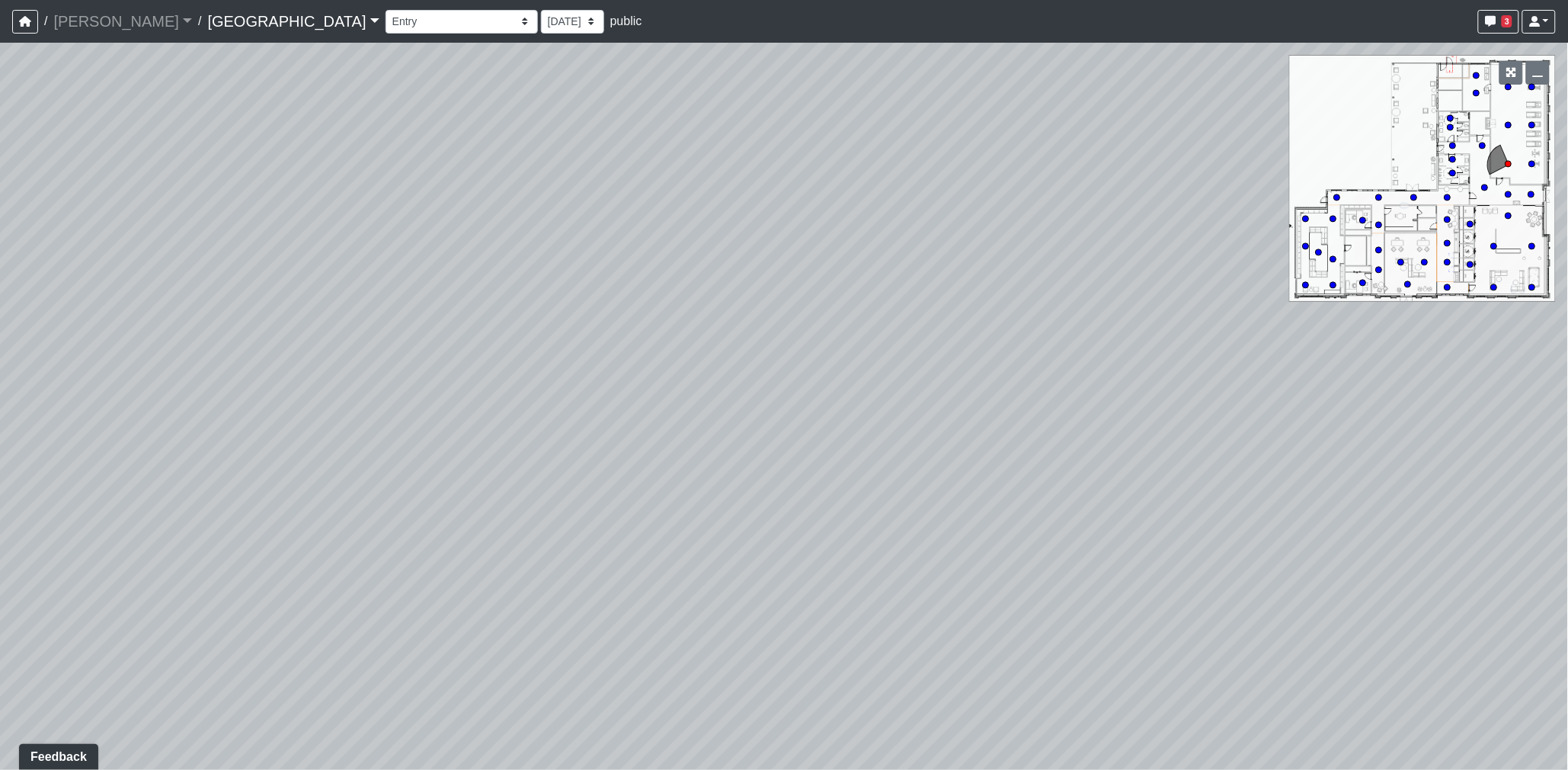
click at [1315, 368] on div "Loading... Desk 2 Loading... Desk 1 Loading... Office Entry 1 Loading... Market…" at bounding box center [784, 406] width 1568 height 727
drag, startPoint x: 945, startPoint y: 371, endPoint x: 1183, endPoint y: 375, distance: 238.0
click at [1182, 375] on div "Loading... Desk 2 Loading... Desk 1 Loading... Office Entry 1 Loading... Market…" at bounding box center [784, 406] width 1568 height 727
click at [1494, 244] on circle at bounding box center [1493, 246] width 6 height 6
drag, startPoint x: 735, startPoint y: 395, endPoint x: 1050, endPoint y: 390, distance: 315.0
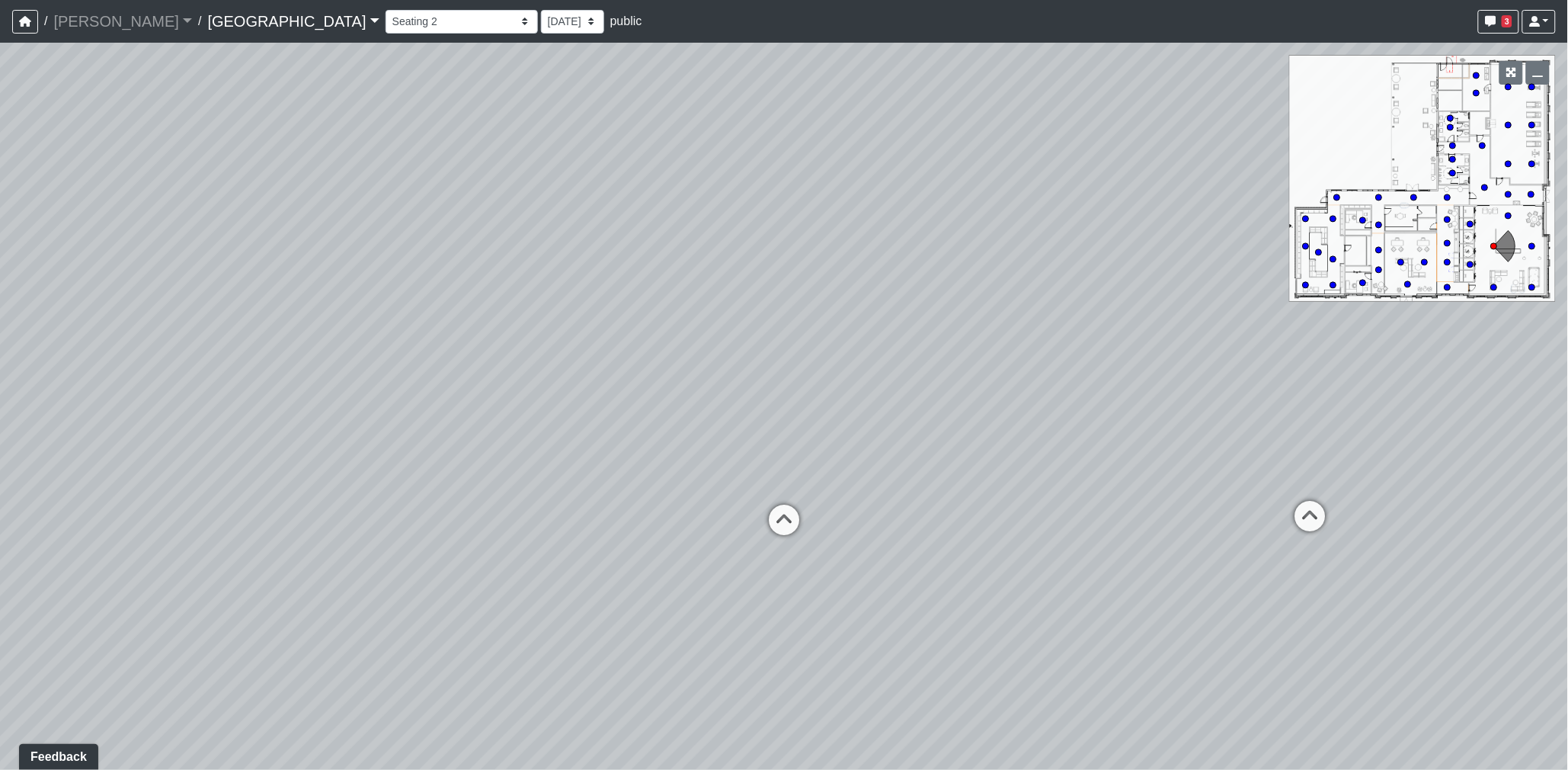
click at [1050, 390] on div "Loading... Desk 2 Loading... Desk 1 Loading... Office Entry 1 Loading... Market…" at bounding box center [784, 406] width 1568 height 727
drag, startPoint x: 934, startPoint y: 376, endPoint x: 1247, endPoint y: 380, distance: 313.0
click at [1225, 380] on div "Loading... Desk 2 Loading... Desk 1 Loading... Office Entry 1 Loading... Market…" at bounding box center [784, 406] width 1568 height 727
drag, startPoint x: 1038, startPoint y: 352, endPoint x: 1227, endPoint y: 352, distance: 189.0
click at [1214, 355] on div "Loading... Desk 2 Loading... Desk 1 Loading... Office Entry 1 Loading... Market…" at bounding box center [784, 406] width 1568 height 727
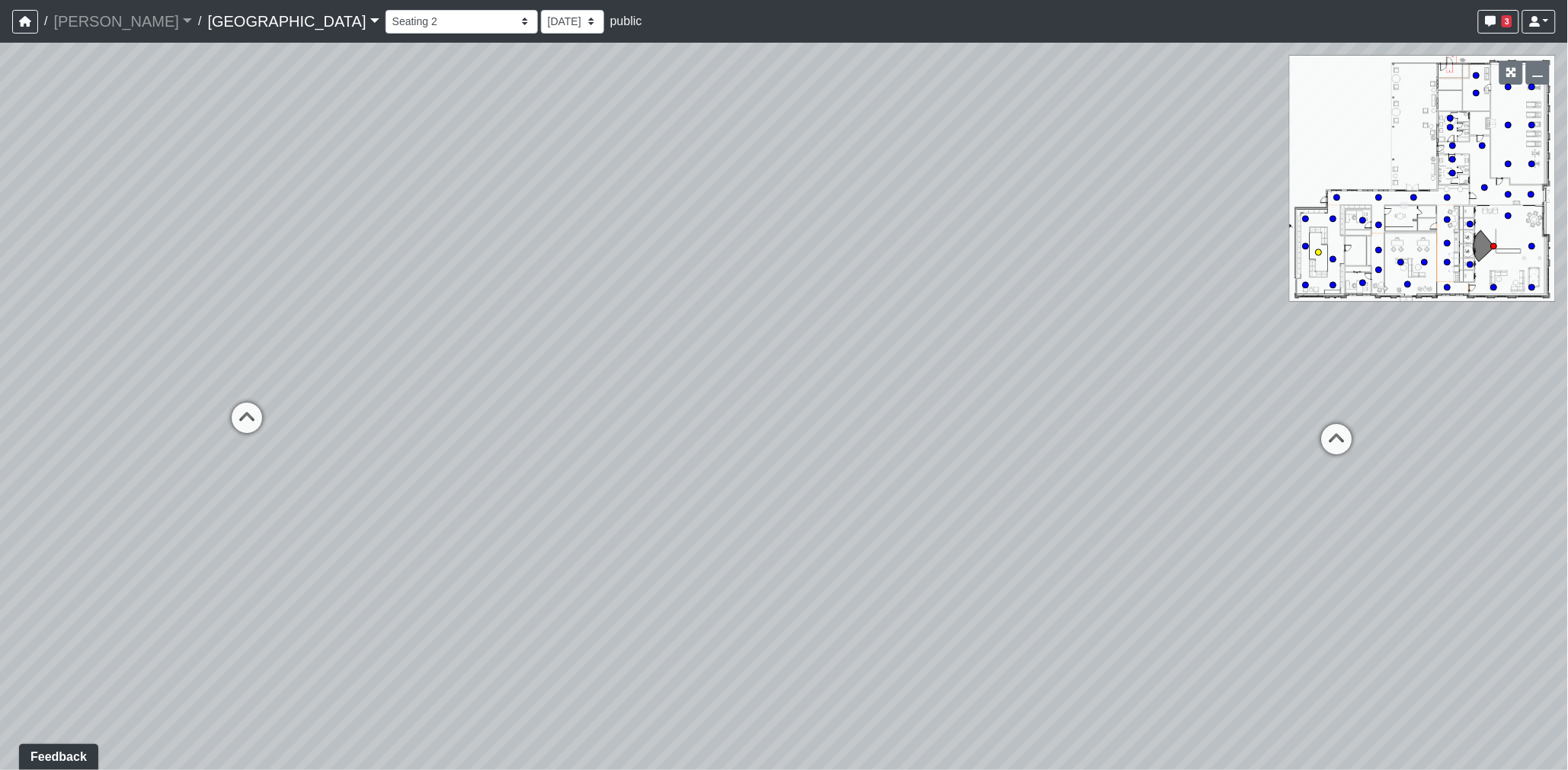
click at [1317, 252] on circle at bounding box center [1319, 252] width 6 height 6
drag, startPoint x: 801, startPoint y: 464, endPoint x: 1160, endPoint y: 409, distance: 363.2
click at [1117, 421] on div "Loading... Desk 2 Loading... Desk 1 Loading... Office Entry 1 Loading... Market…" at bounding box center [784, 406] width 1568 height 727
drag, startPoint x: 836, startPoint y: 375, endPoint x: 1109, endPoint y: 377, distance: 273.0
click at [1097, 380] on div "Loading... Desk 2 Loading... Desk 1 Loading... Office Entry 1 Loading... Market…" at bounding box center [784, 406] width 1568 height 727
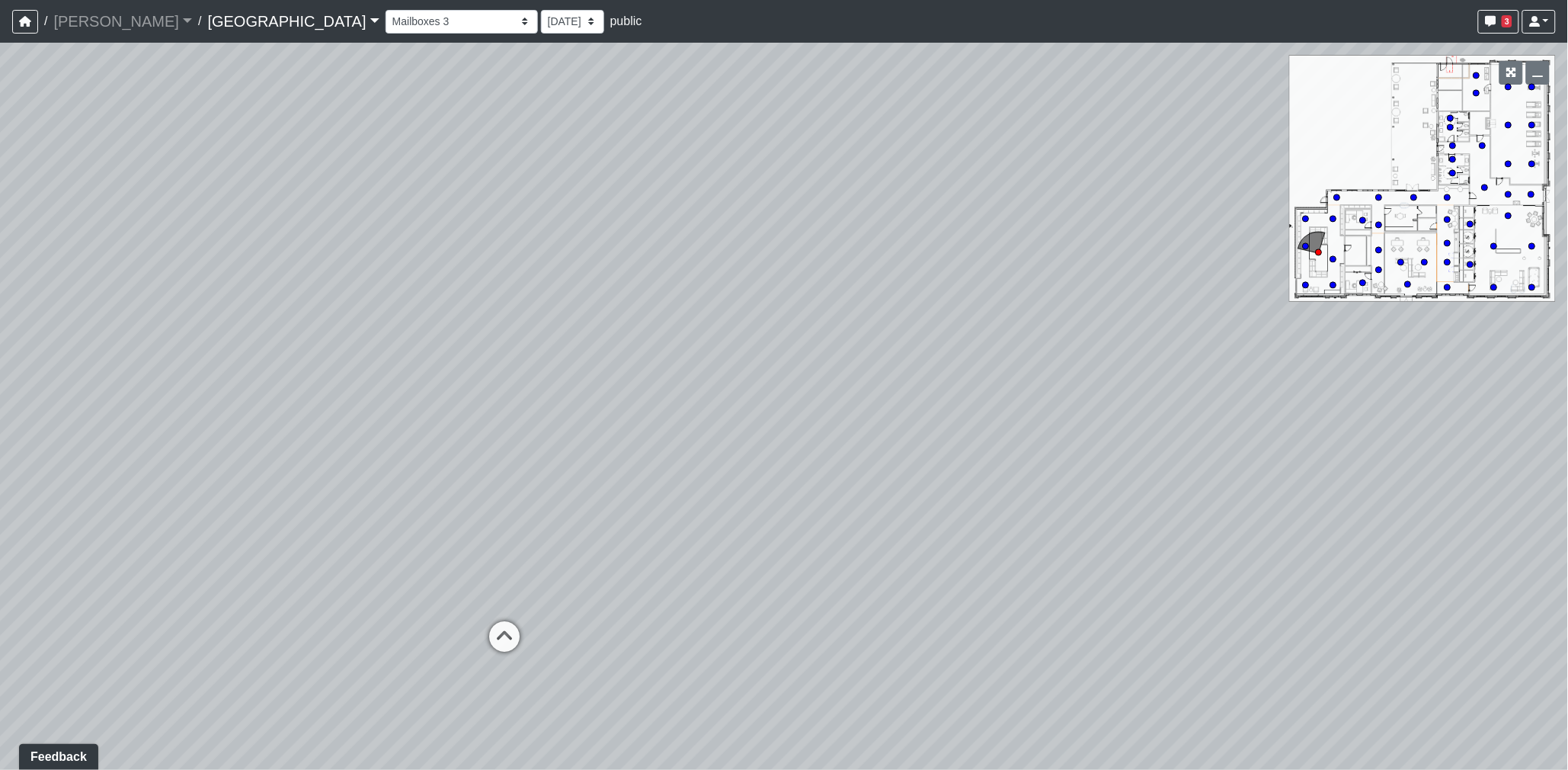
drag, startPoint x: 810, startPoint y: 348, endPoint x: 1113, endPoint y: 329, distance: 303.6
click at [1060, 332] on div "Loading... Desk 2 Loading... Desk 1 Loading... Office Entry 1 Loading... Market…" at bounding box center [784, 406] width 1568 height 727
drag, startPoint x: 820, startPoint y: 322, endPoint x: 1105, endPoint y: 356, distance: 287.0
click at [1125, 355] on div "Loading... Desk 2 Loading... Desk 1 Loading... Office Entry 1 Loading... Market…" at bounding box center [784, 406] width 1568 height 727
drag, startPoint x: 945, startPoint y: 325, endPoint x: 1064, endPoint y: 334, distance: 119.3
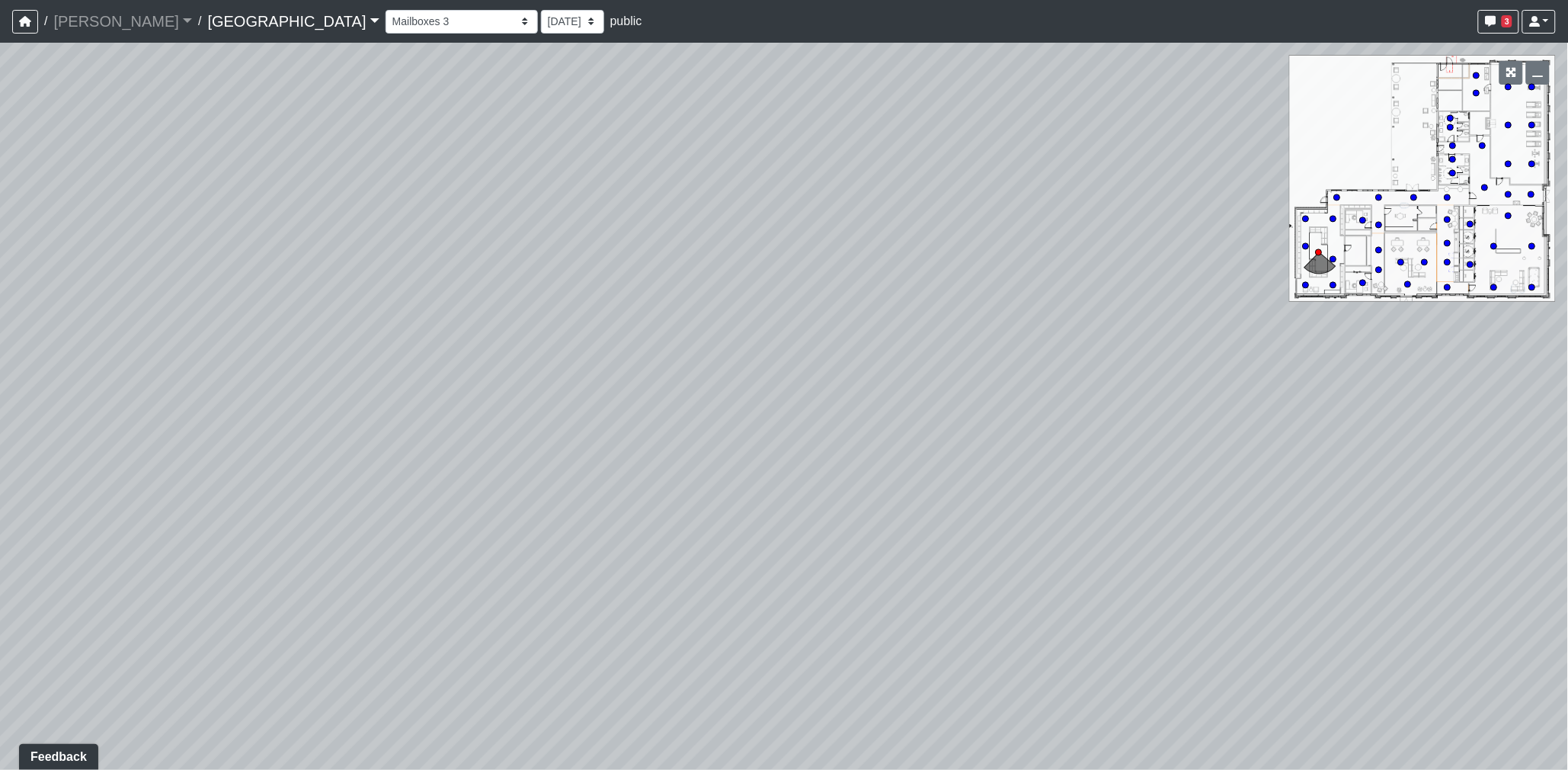
click at [1070, 327] on div "Loading... Desk 2 Loading... Desk 1 Loading... Office Entry 1 Loading... Market…" at bounding box center [784, 406] width 1568 height 727
drag, startPoint x: 945, startPoint y: 368, endPoint x: 1143, endPoint y: 356, distance: 198.4
click at [1163, 369] on div "Loading... Desk 2 Loading... Desk 1 Loading... Office Entry 1 Loading... Market…" at bounding box center [784, 406] width 1568 height 727
click at [1171, 322] on div "Loading... Desk 2 Loading... Desk 1 Loading... Office Entry 1 Loading... Market…" at bounding box center [784, 406] width 1568 height 727
drag, startPoint x: 996, startPoint y: 306, endPoint x: 1162, endPoint y: 306, distance: 166.0
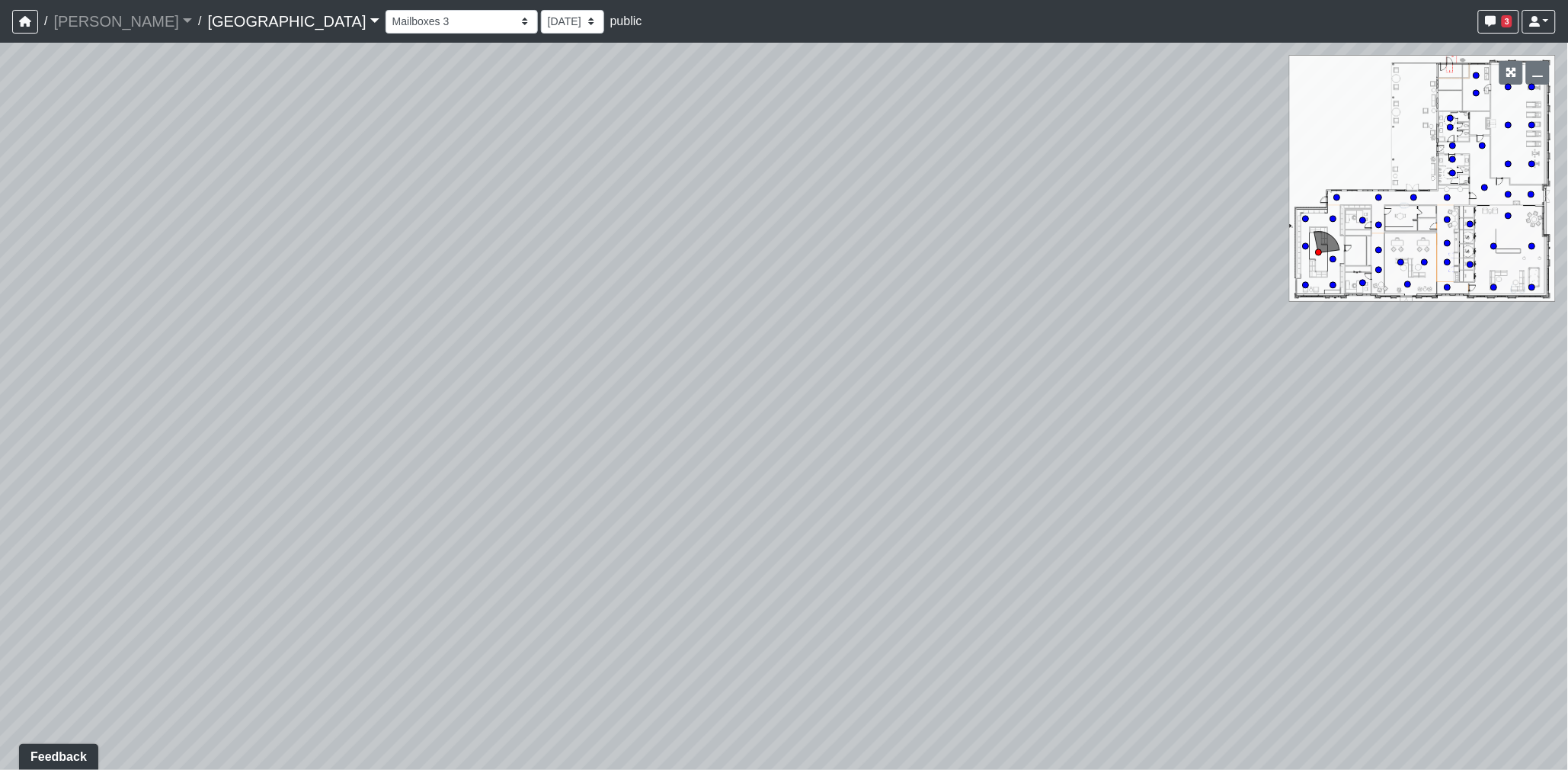
click at [1144, 307] on div "Loading... Desk 2 Loading... Desk 1 Loading... Office Entry 1 Loading... Market…" at bounding box center [784, 406] width 1568 height 727
drag
click at [830, 471] on div "Loading... Desk 2 Loading... Desk 1 Loading... Office Entry 1 Loading... Market…" at bounding box center [784, 406] width 1568 height 727
click at [722, 273] on div "Loading... Desk 2 Loading... Desk 1 Loading... Office Entry 1 Loading... Market…" at bounding box center [784, 406] width 1568 height 727
click at [682, 376] on div "Loading... Desk 2 Loading... Desk 1 Loading... Office Entry 1 Loading... Market…" at bounding box center [784, 406] width 1568 height 727
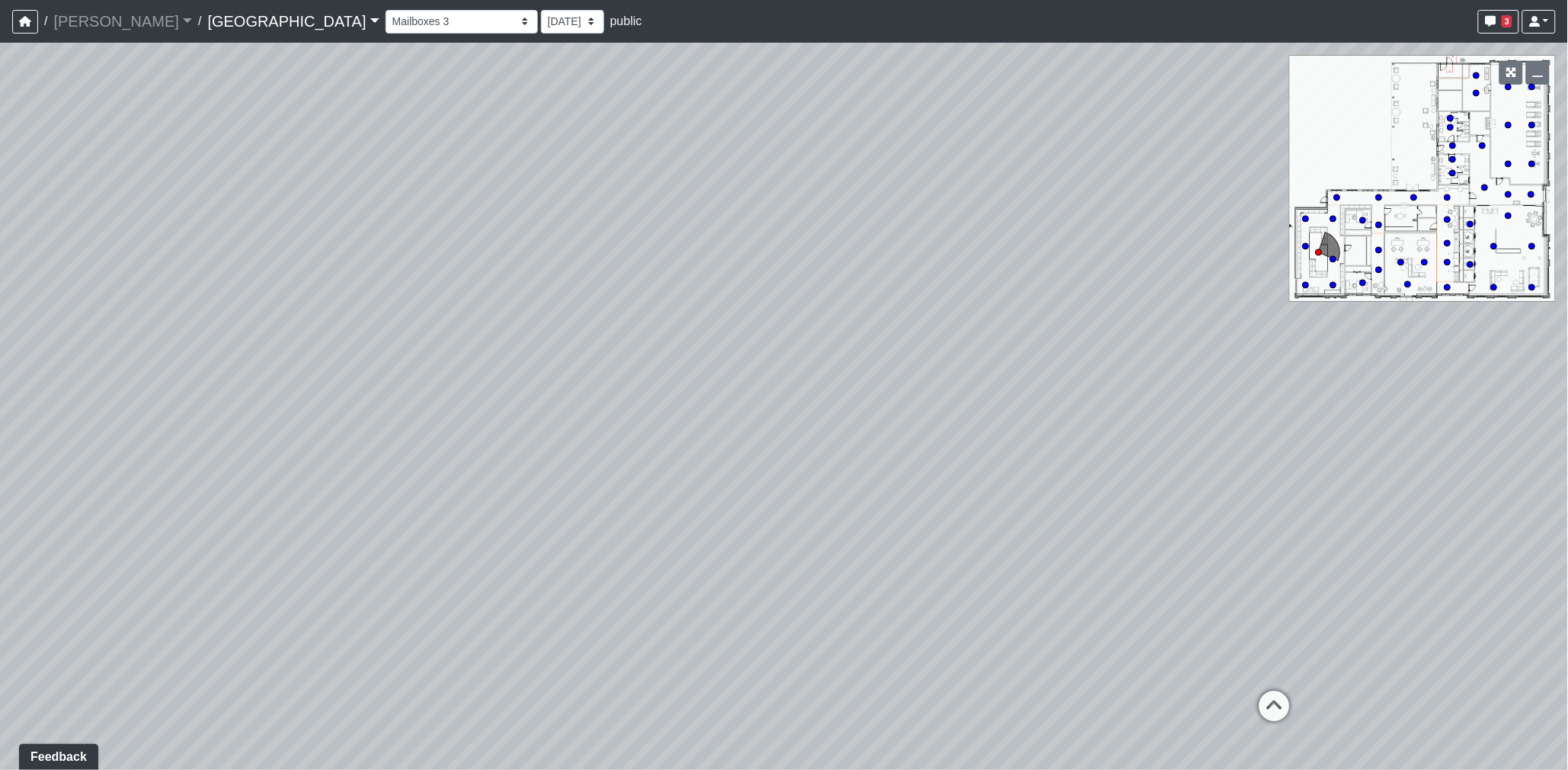
click at [729, 324] on div "Loading... Desk 2 Loading... Desk 1 Loading... Office Entry 1 Loading... Market…" at bounding box center [784, 406] width 1568 height 727
click at [1398, 260] on icon at bounding box center [1401, 262] width 8 height 8
click at [802, 491] on div "Loading... Desk 2 Loading... Desk 1 Loading... Office Entry 1 Loading... Market…" at bounding box center [784, 406] width 1568 height 727
click at [735, 566] on div "Loading... Desk 2 Loading... Desk 1 Loading... Office Entry 1 Loading... Market…" at bounding box center [784, 406] width 1568 height 727
click at [706, 637] on div "Loading... Desk 2 Loading... Desk 1 Loading... Office Entry 1 Loading... Market…" at bounding box center [784, 406] width 1568 height 727
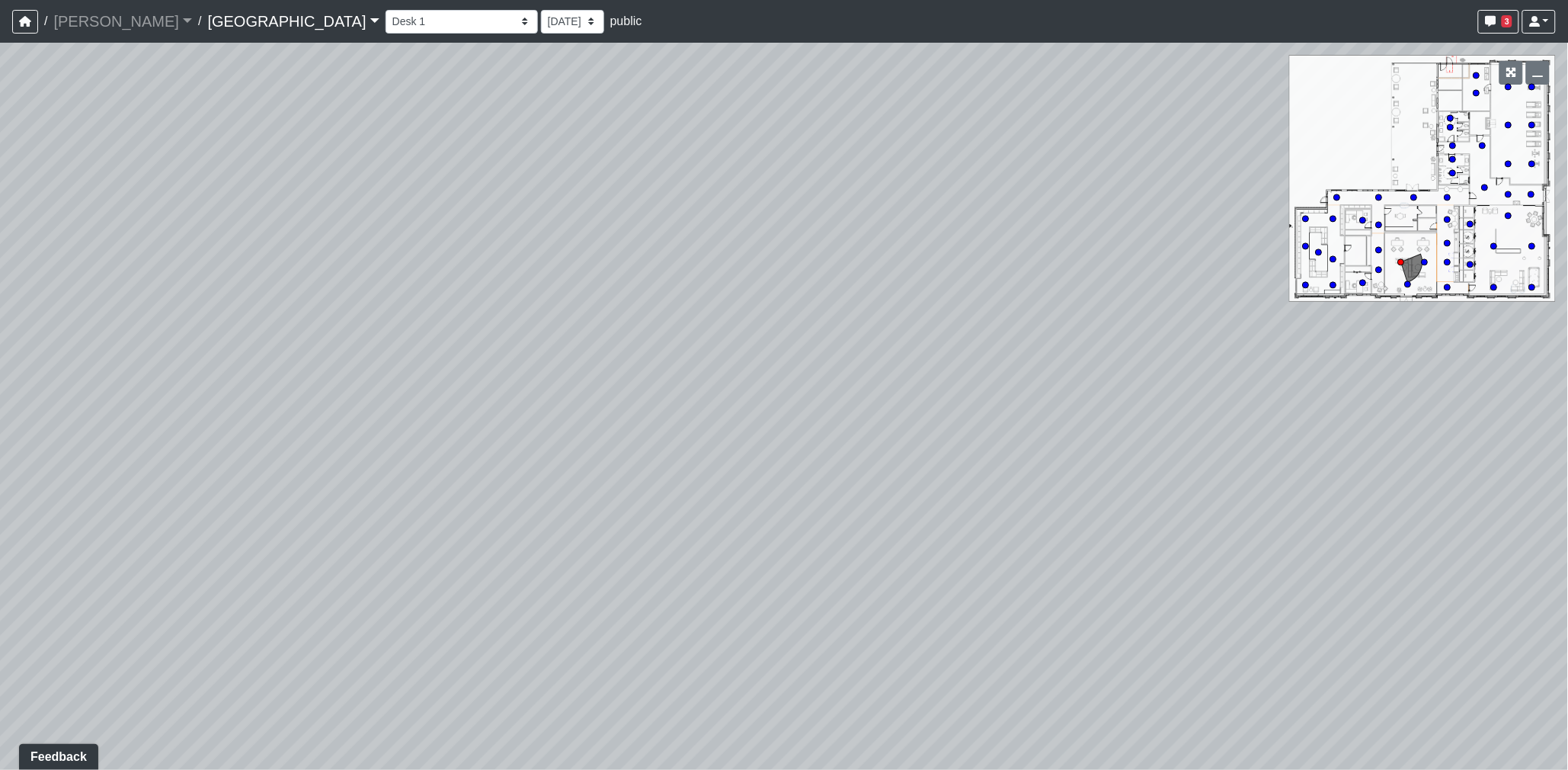
click at [778, 638] on div "Loading... Desk 2 Loading... Desk 1 Loading... Office Entry 1 Loading... Market…" at bounding box center [784, 406] width 1568 height 727
click at [885, 354] on div "Loading... Desk 2 Loading... Desk 1 Loading... Office Entry 1 Loading... Market…" at bounding box center [784, 406] width 1568 height 727
click at [888, 372] on div "Loading... Desk 2 Loading... Desk 1 Loading... Office Entry 1 Loading... Market…" at bounding box center [784, 406] width 1568 height 727
click at [818, 273] on div "Loading... Desk 2 Loading... Desk 1 Loading... Office Entry 1 Loading... Market…" at bounding box center [784, 406] width 1568 height 727
click at [1022, 310] on div "Loading... Desk 2 Loading... Desk 1 Loading... Office Entry 1 Loading... Market…" at bounding box center [784, 406] width 1568 height 727
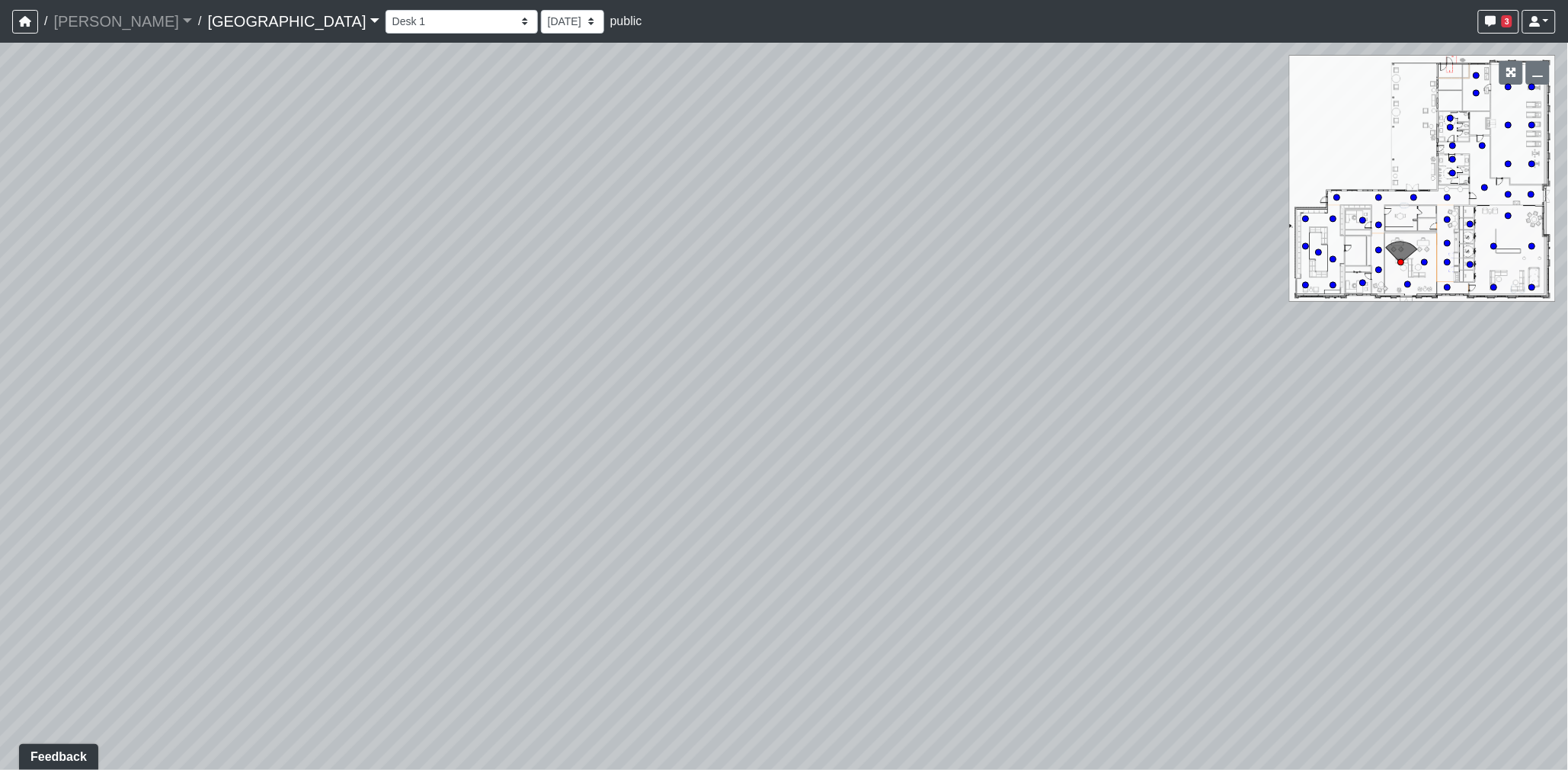
click at [690, 310] on div "Loading... Desk 2 Loading... Desk 1 Loading... Office Entry 1 Loading... Market…" at bounding box center [784, 406] width 1568 height 727
click at [1155, 321] on div "Loading... Desk 2 Loading... Desk 1 Loading... Office Entry 1 Loading... Market…" at bounding box center [784, 406] width 1568 height 727
click at [984, 305] on div "Loading... Desk 2 Loading... Desk 1 Loading... Office Entry 1 Loading... Market…" at bounding box center [784, 406] width 1568 height 727
click at [904, 302] on div "Loading... Desk 2 Loading... Desk 1 Loading... Office Entry 1 Loading... Market…" at bounding box center [784, 406] width 1568 height 727
click at [979, 359] on div "Loading... Desk 2 Loading... Desk 1 Loading... Office Entry 1 Loading... Market…" at bounding box center [784, 406] width 1568 height 727
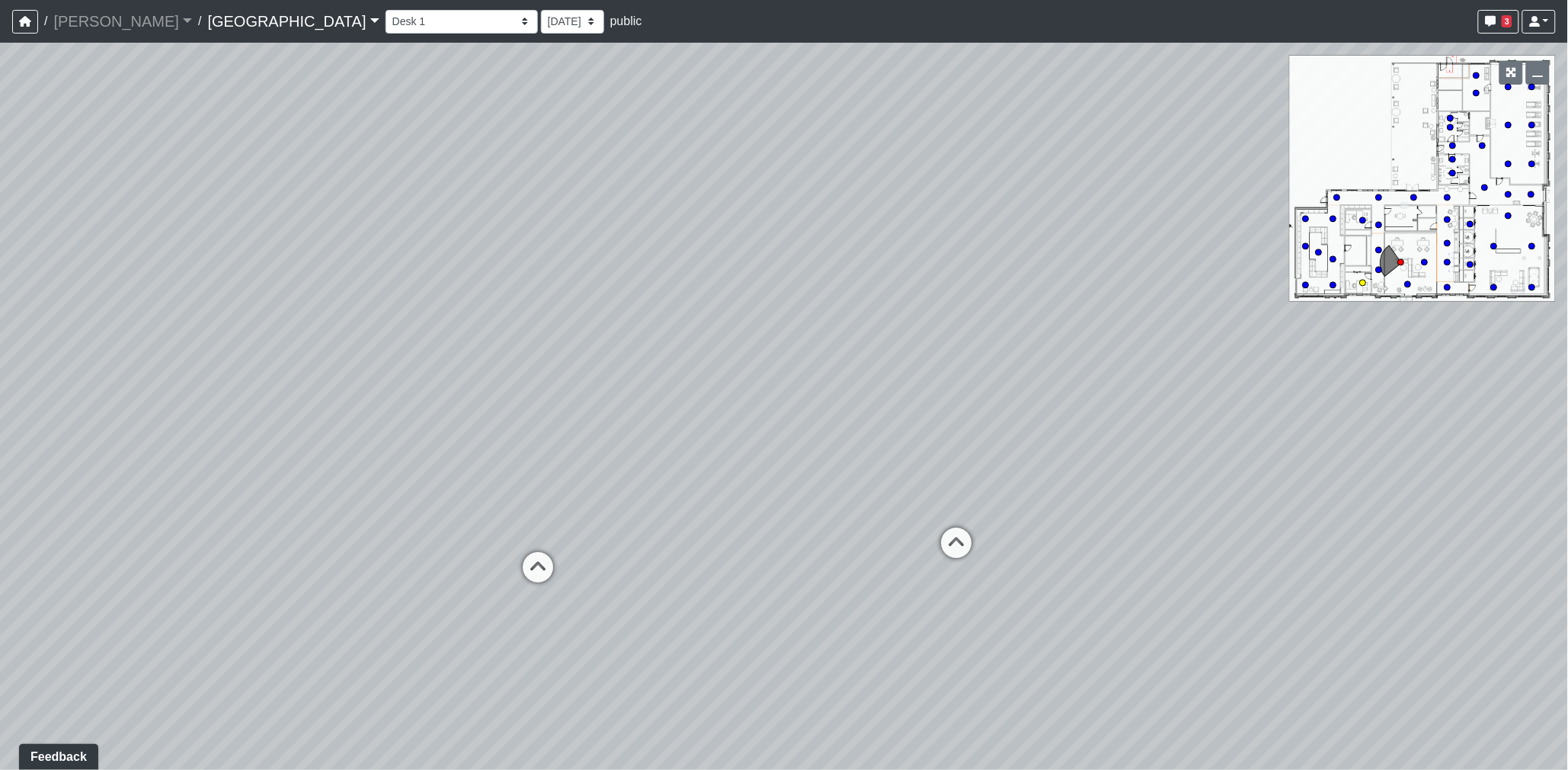
click at [1367, 284] on circle at bounding box center [1362, 282] width 6 height 6
click at [1209, 437] on div "Loading... Desk 2 Loading... Desk 1 Loading... Office Entry 1 Loading... Market…" at bounding box center [784, 406] width 1568 height 727
click at [1212, 413] on div "Loading... Desk 2 Loading... Desk 1 Loading... Office Entry 1 Loading... Market…" at bounding box center [784, 406] width 1568 height 727
click at [1251, 369] on div "Loading... Desk 2 Loading... Desk 1 Loading... Office Entry 1 Loading... Market…" at bounding box center [784, 406] width 1568 height 727
click at [1186, 352] on div "Loading... Desk 2 Loading... Desk 1 Loading... Office Entry 1 Loading... Market…" at bounding box center [784, 406] width 1568 height 727
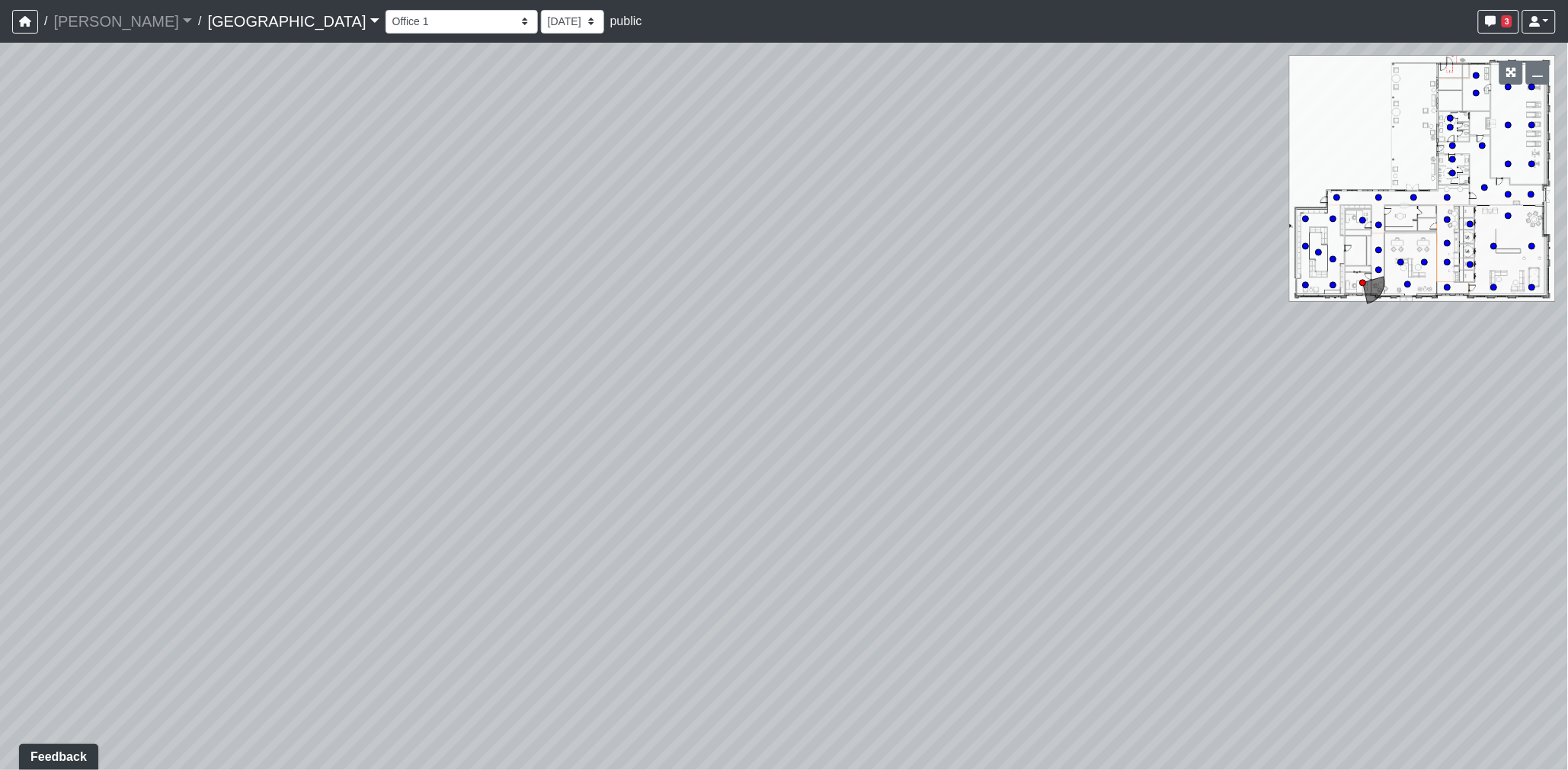
click at [1354, 354] on div "Loading... Desk 2 Loading... Desk 1 Loading... Office Entry 1 Loading... Market…" at bounding box center [784, 406] width 1568 height 727
click at [1059, 338] on div "Loading... Desk 2 Loading... Desk 1 Loading... Office Entry 1 Loading... Market…" at bounding box center [784, 406] width 1568 height 727
click at [566, 314] on icon at bounding box center [568, 316] width 45 height 45
select select "h3UMkpYLSf8GXX8BSJzSyy"
click at [918, 398] on div "Loading... Desk 2 Loading... Desk 1 Loading... Office Entry 1 Loading... Market…" at bounding box center [784, 406] width 1568 height 727
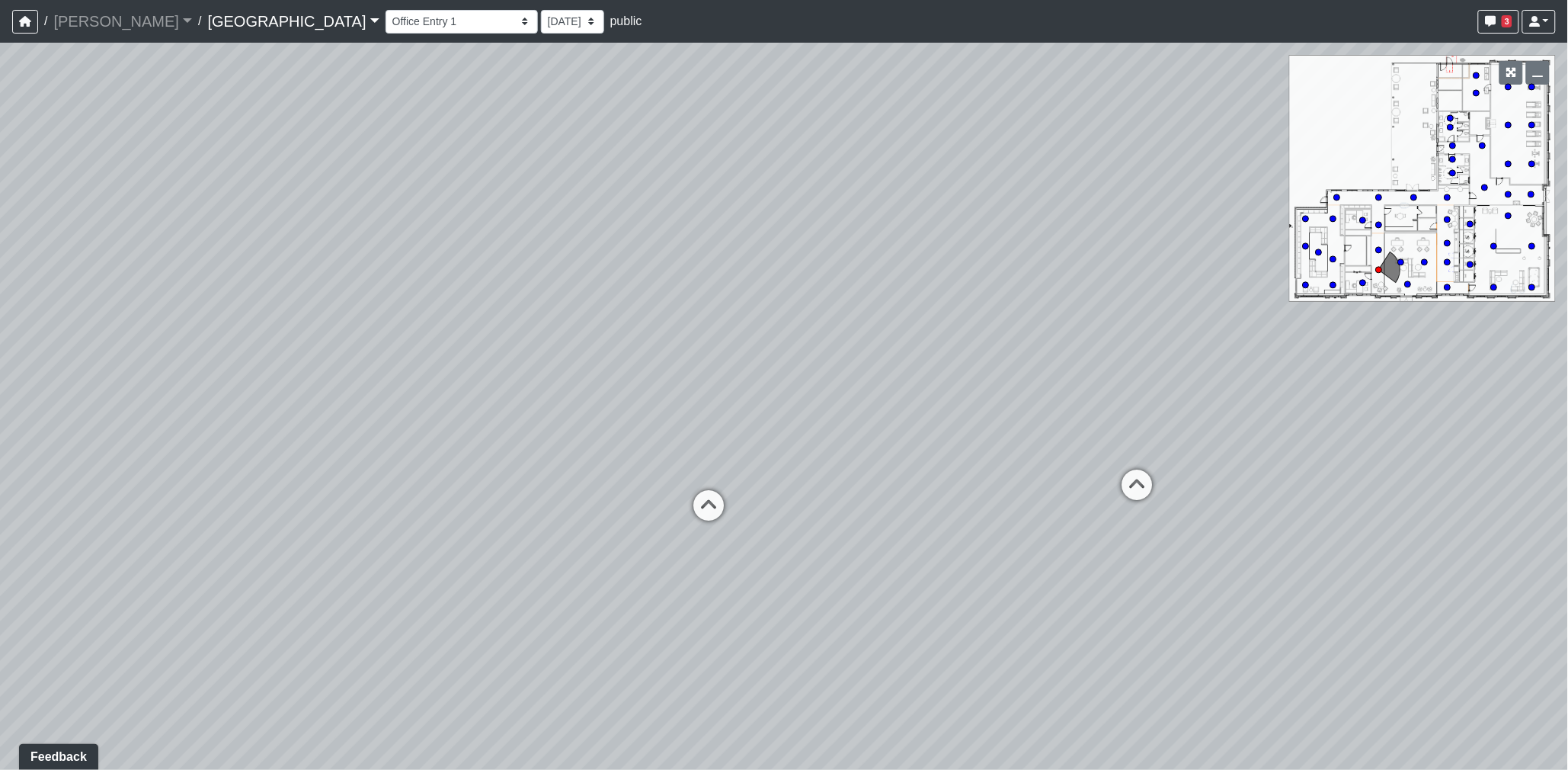
click at [1168, 398] on div "Loading... Desk 2 Loading... Desk 1 Loading... Office Entry 1 Loading... Market…" at bounding box center [784, 406] width 1568 height 727
click at [1118, 330] on div "Loading... Desk 2 Loading... Desk 1 Loading... Office Entry 1 Loading... Market…" at bounding box center [784, 406] width 1568 height 727
click at [1033, 322] on div "Loading... Desk 2 Loading... Desk 1 Loading... Office Entry 1 Loading... Market…" at bounding box center [784, 406] width 1568 height 727
